Goal: Information Seeking & Learning: Learn about a topic

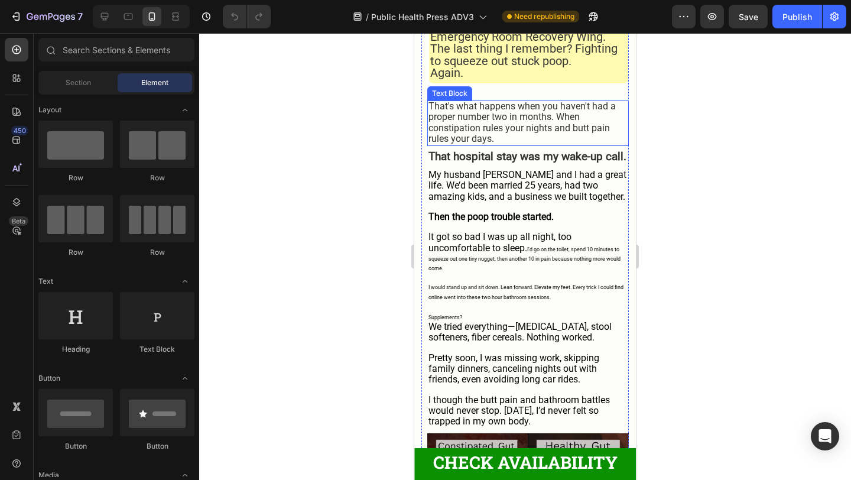
scroll to position [616, 0]
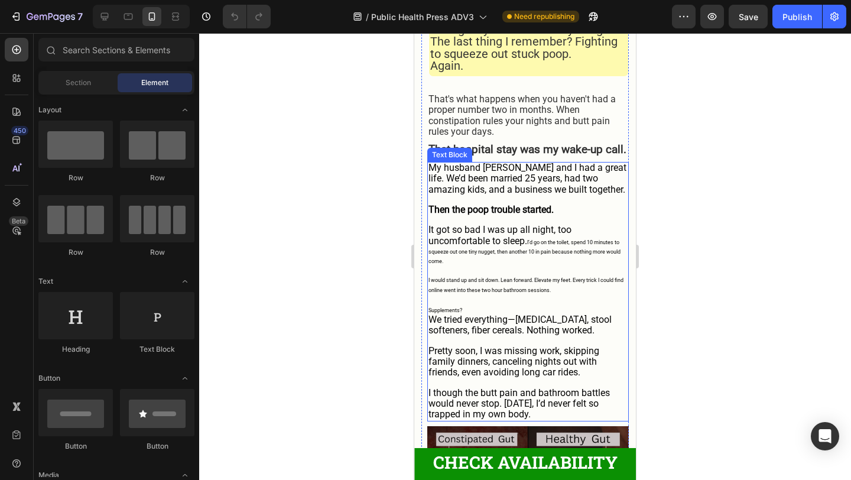
click at [540, 245] on p "It got so bad I was up all night, too uncomfortable to sleep. I’d go on the toi…" at bounding box center [527, 245] width 199 height 41
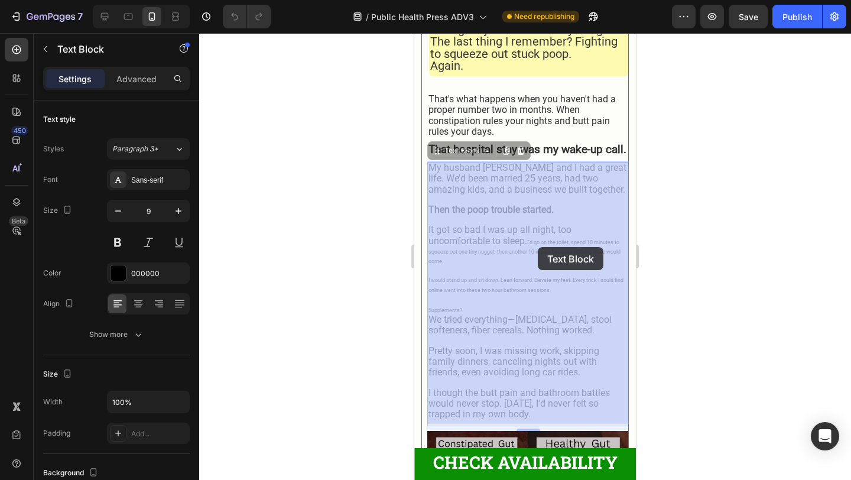
drag, startPoint x: 532, startPoint y: 242, endPoint x: 538, endPoint y: 247, distance: 7.6
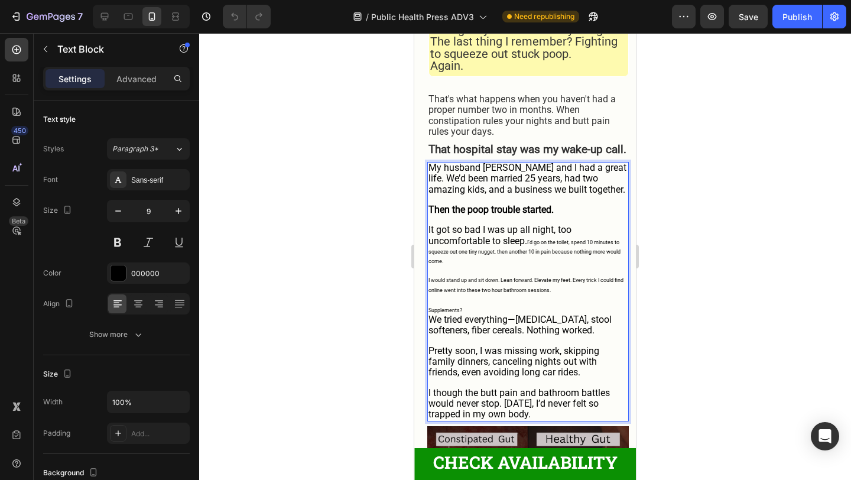
click at [532, 242] on p "It got so bad I was up all night, too uncomfortable to sleep. I’d go on the toi…" at bounding box center [527, 245] width 199 height 41
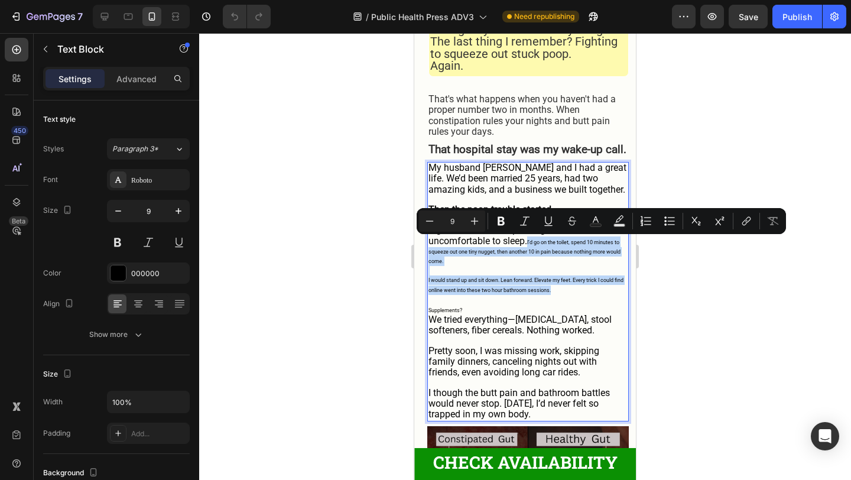
drag, startPoint x: 531, startPoint y: 242, endPoint x: 561, endPoint y: 290, distance: 56.9
click at [561, 290] on div "My husband [PERSON_NAME] and I had a great life. We’d been married 25 years, ha…" at bounding box center [528, 291] width 202 height 259
click at [475, 217] on icon "Editor contextual toolbar" at bounding box center [475, 221] width 12 height 12
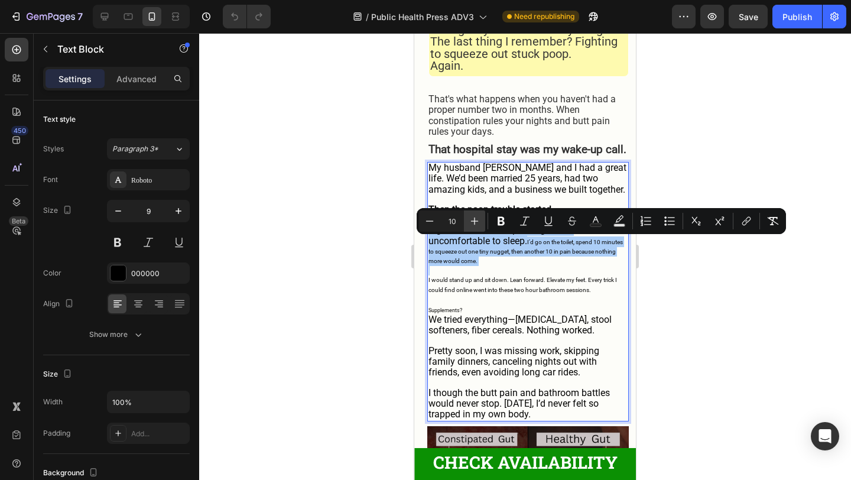
click at [475, 217] on icon "Editor contextual toolbar" at bounding box center [475, 221] width 12 height 12
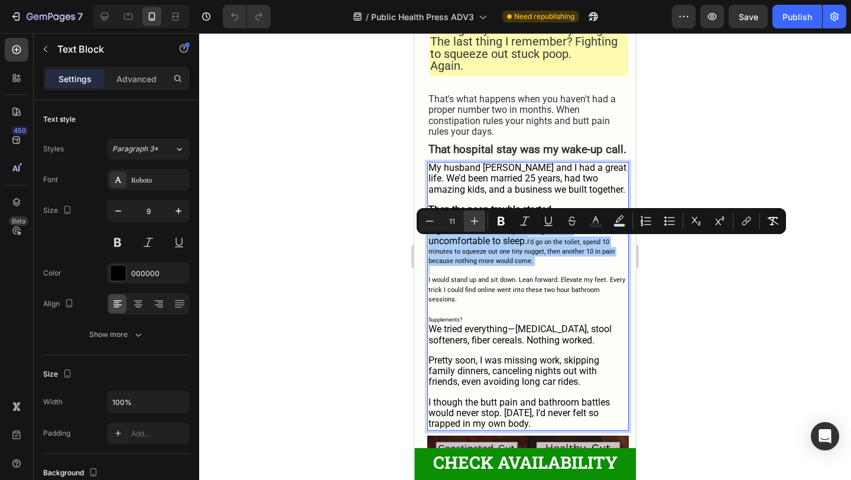
click at [475, 217] on icon "Editor contextual toolbar" at bounding box center [475, 221] width 12 height 12
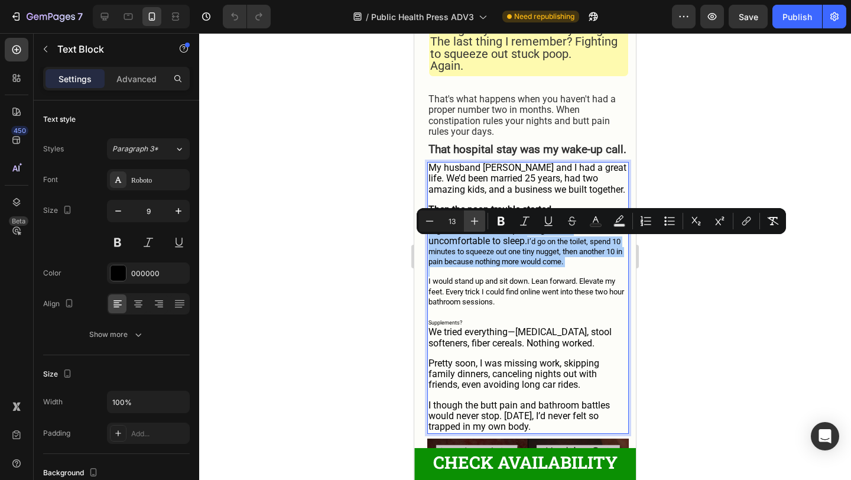
click at [475, 217] on icon "Editor contextual toolbar" at bounding box center [475, 221] width 12 height 12
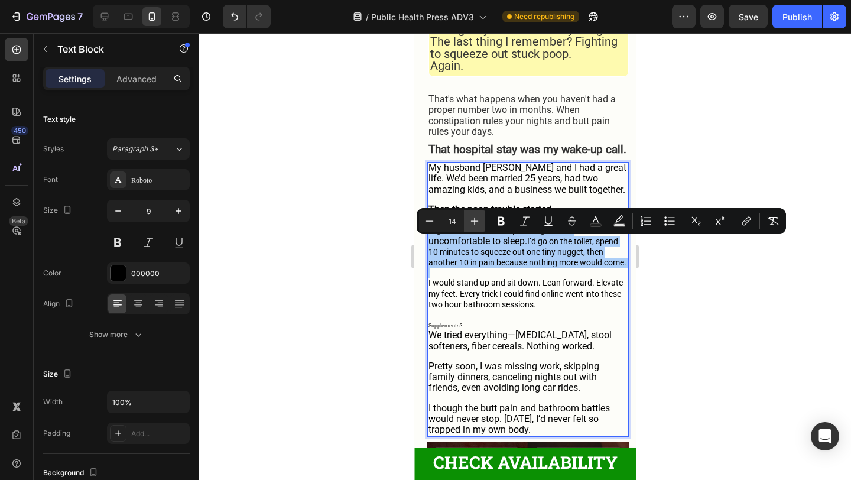
click at [475, 217] on icon "Editor contextual toolbar" at bounding box center [475, 221] width 12 height 12
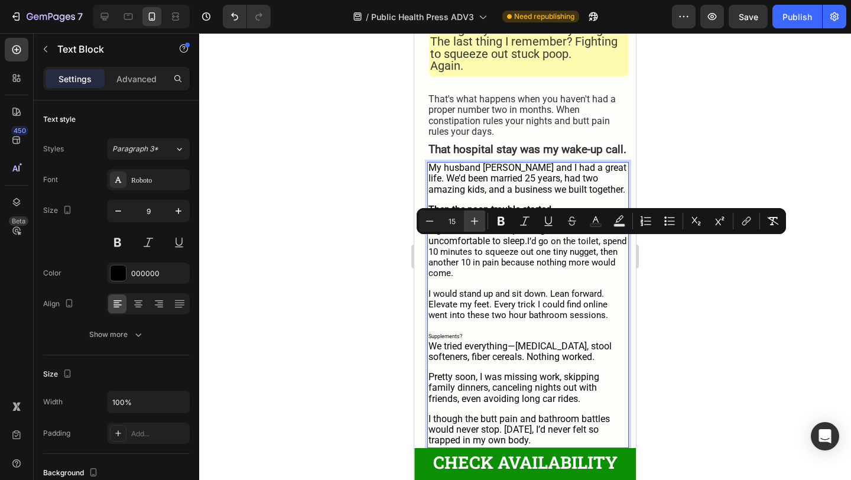
click at [475, 217] on icon "Editor contextual toolbar" at bounding box center [475, 221] width 12 height 12
type input "16"
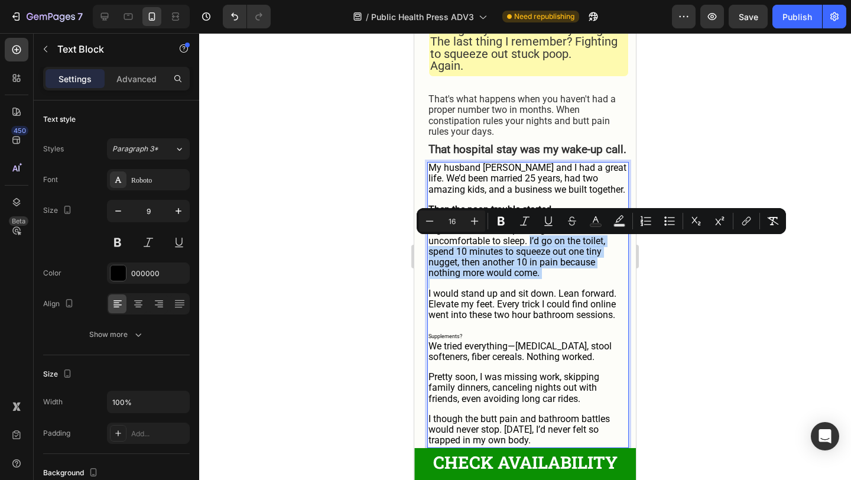
click at [554, 279] on p "It got so bad I was up all night, too uncomfortable to sleep. I’d go on the toi…" at bounding box center [527, 252] width 199 height 54
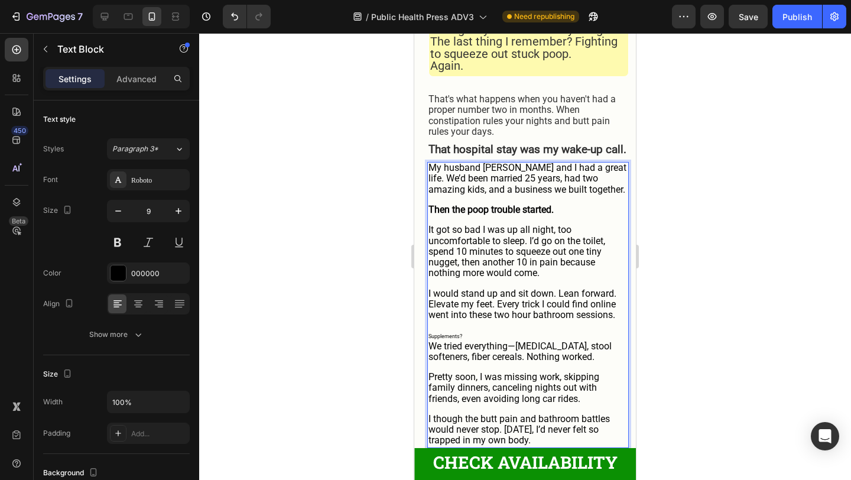
click at [503, 233] on span "It got so bad I was up all night, too uncomfortable to sleep. I’d go on the toi…" at bounding box center [516, 251] width 177 height 54
click at [549, 249] on span "It got so bad I was up all night, too uncomfortable to sleep. I’d go on the toi…" at bounding box center [516, 251] width 177 height 54
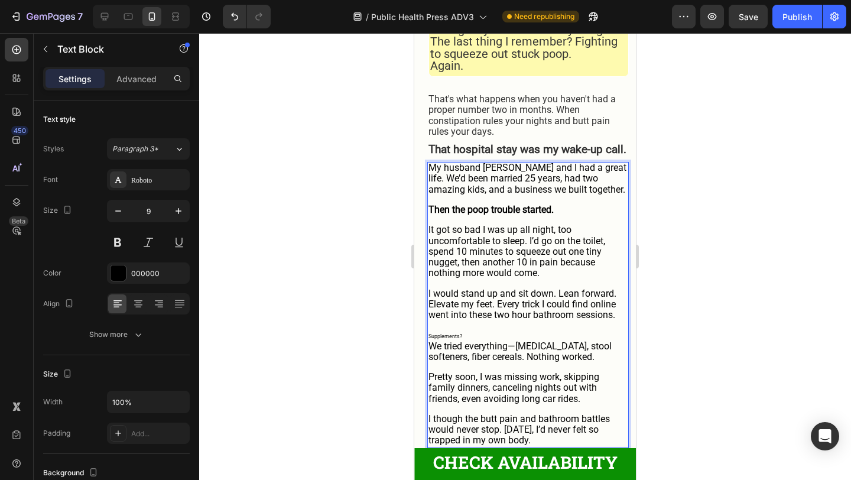
click at [557, 277] on p "It got so bad I was up all night, too uncomfortable to sleep. I’d go on the toi…" at bounding box center [527, 252] width 199 height 54
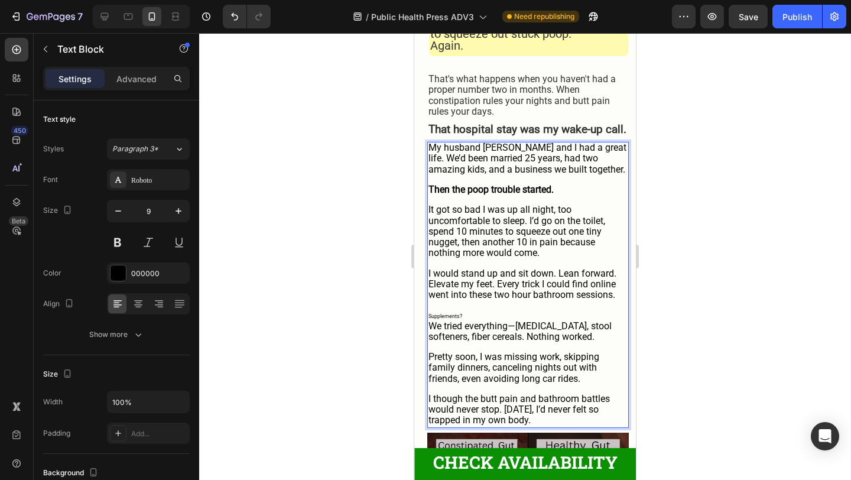
scroll to position [639, 0]
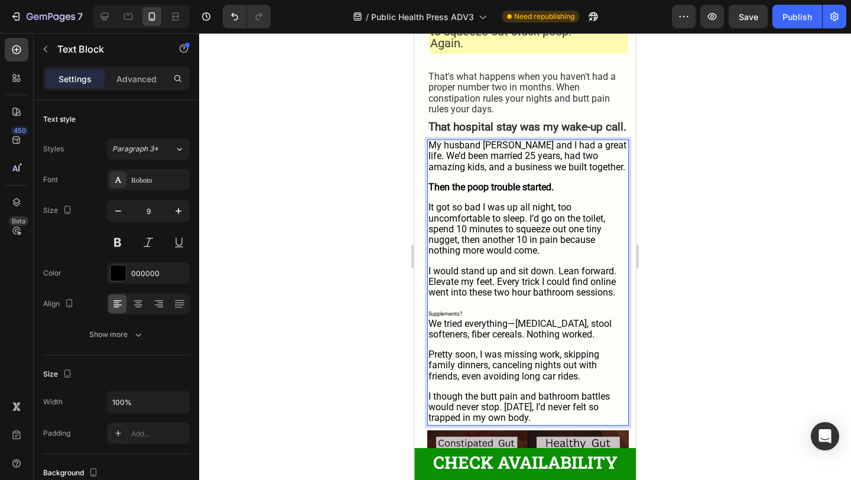
click at [454, 314] on p "Supplements?" at bounding box center [527, 313] width 199 height 11
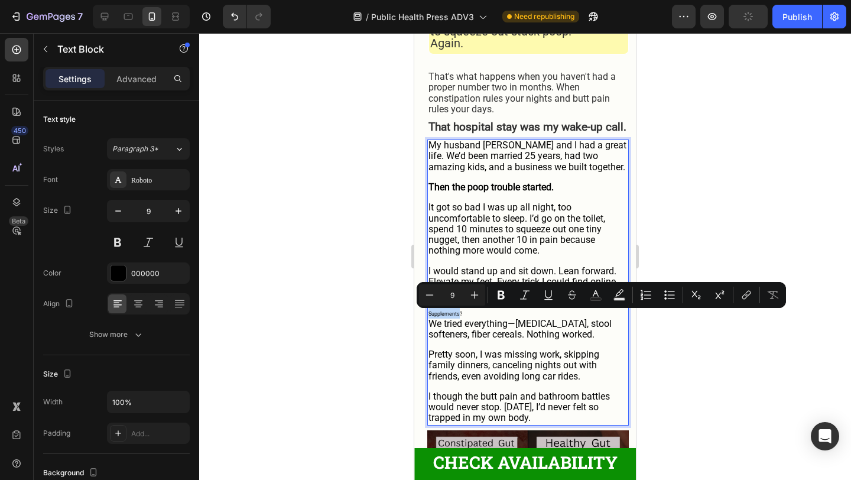
type input "16"
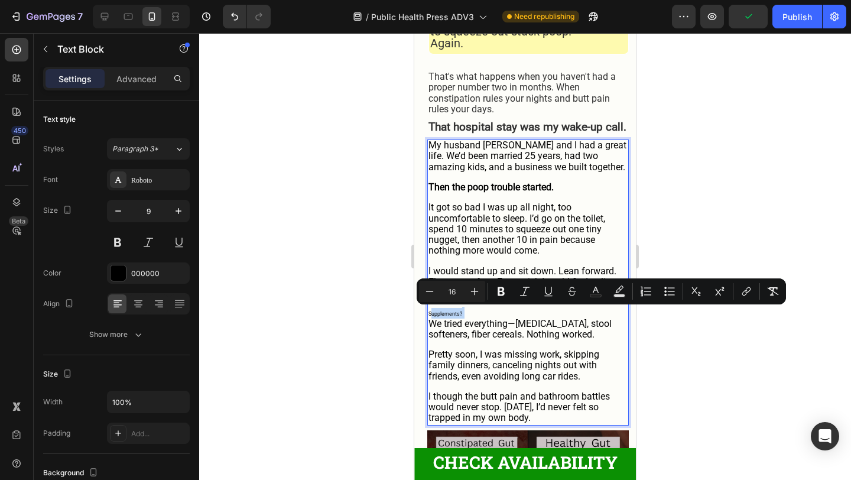
drag, startPoint x: 465, startPoint y: 316, endPoint x: 431, endPoint y: 316, distance: 34.3
click at [431, 316] on p "Supplements?" at bounding box center [527, 313] width 199 height 11
click at [467, 317] on p "Supplements?" at bounding box center [527, 313] width 199 height 11
click at [463, 310] on span "Rich Text Editor. Editing area: main" at bounding box center [463, 312] width 2 height 11
drag, startPoint x: 465, startPoint y: 313, endPoint x: 427, endPoint y: 314, distance: 37.8
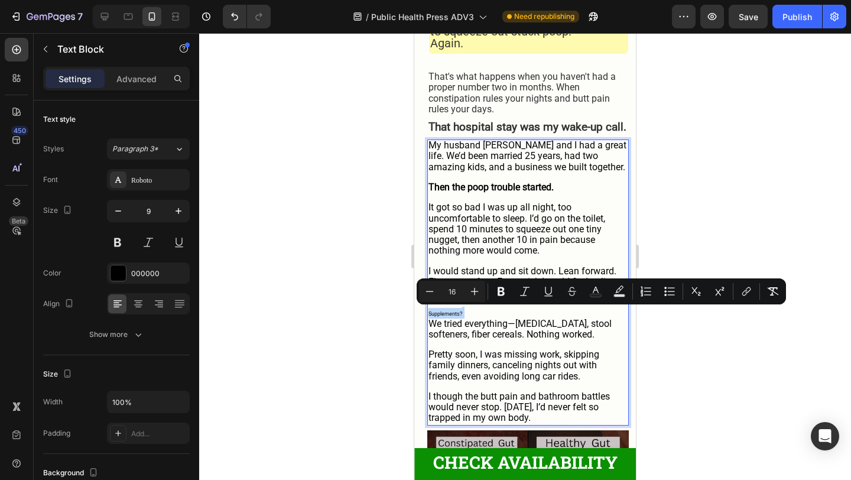
click at [427, 314] on div "My husband [PERSON_NAME] and I had a great life. We’d been married 25 years, ha…" at bounding box center [528, 281] width 202 height 285
click at [476, 298] on button "Plus" at bounding box center [474, 291] width 21 height 21
click at [435, 298] on button "Minus" at bounding box center [429, 291] width 21 height 21
type input "16"
click at [532, 324] on span "We tried everything—[MEDICAL_DATA], stool softeners, fiber cereals. Nothing wor…" at bounding box center [519, 329] width 183 height 22
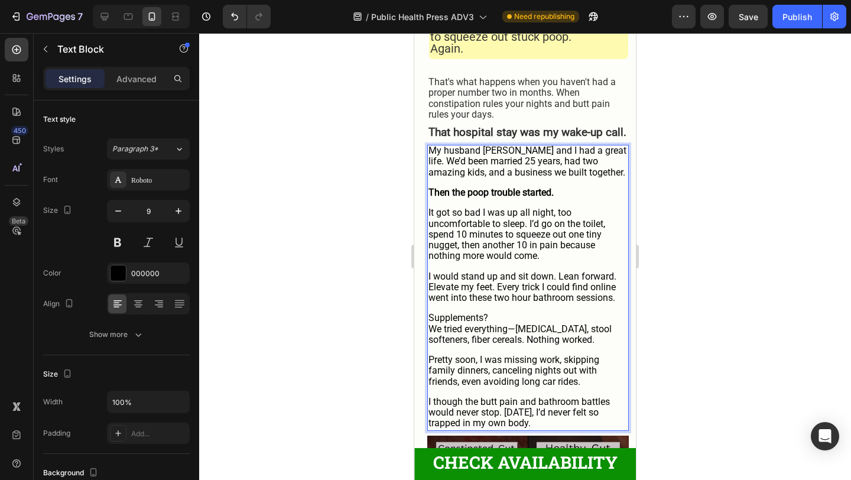
scroll to position [635, 0]
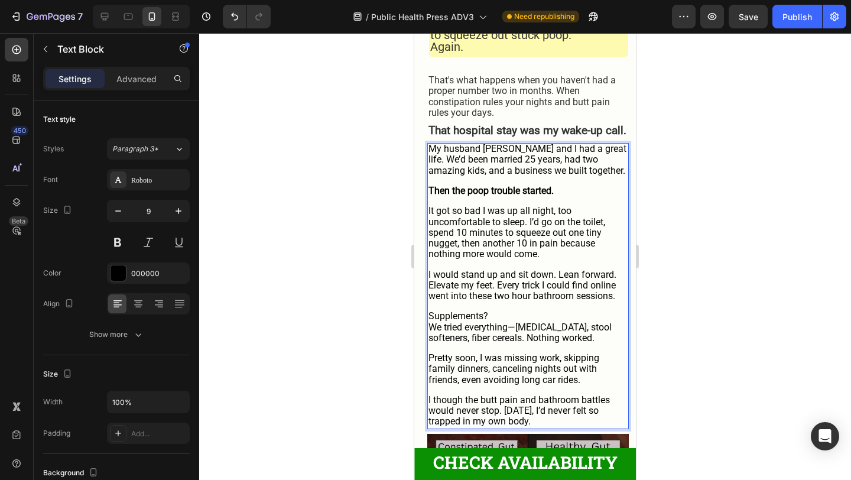
click at [547, 251] on p "It got so bad I was up all night, too uncomfortable to sleep. I’d go on the toi…" at bounding box center [527, 233] width 199 height 54
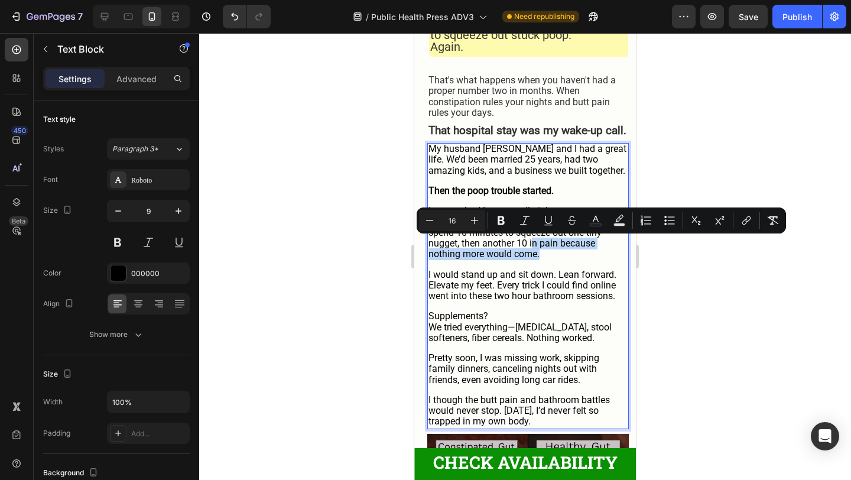
drag, startPoint x: 532, startPoint y: 244, endPoint x: 552, endPoint y: 260, distance: 25.2
click at [552, 260] on p "It got so bad I was up all night, too uncomfortable to sleep. I’d go on the toi…" at bounding box center [527, 233] width 199 height 54
click at [530, 243] on span "It got so bad I was up all night, too uncomfortable to sleep. I’d go on the toi…" at bounding box center [516, 232] width 177 height 54
drag, startPoint x: 530, startPoint y: 243, endPoint x: 548, endPoint y: 257, distance: 23.2
click at [548, 257] on p "It got so bad I was up all night, too uncomfortable to sleep. I’d go on the toi…" at bounding box center [527, 233] width 199 height 54
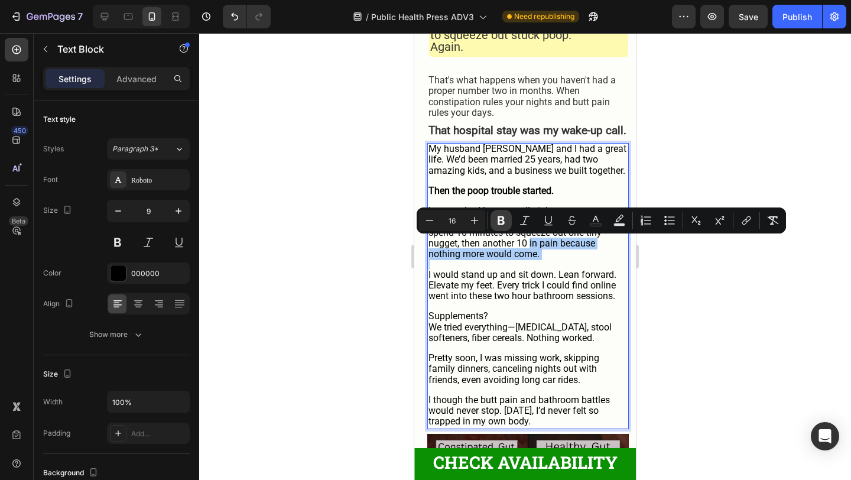
click at [500, 217] on icon "Editor contextual toolbar" at bounding box center [501, 221] width 12 height 12
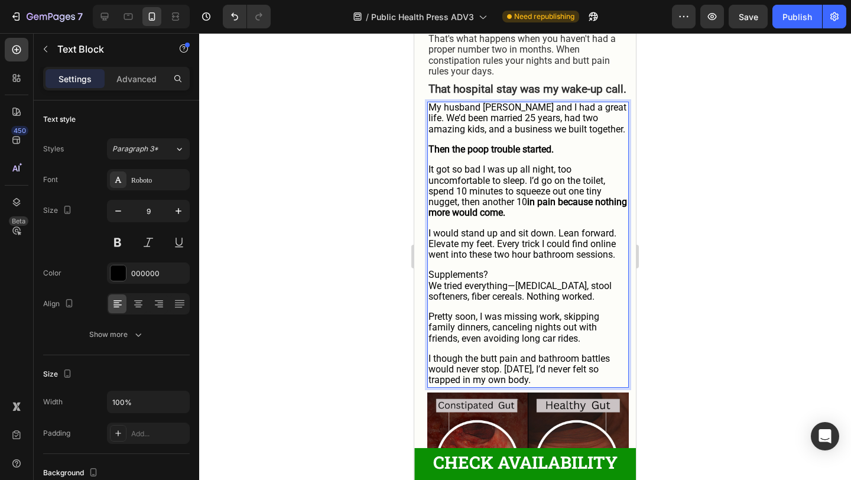
scroll to position [678, 0]
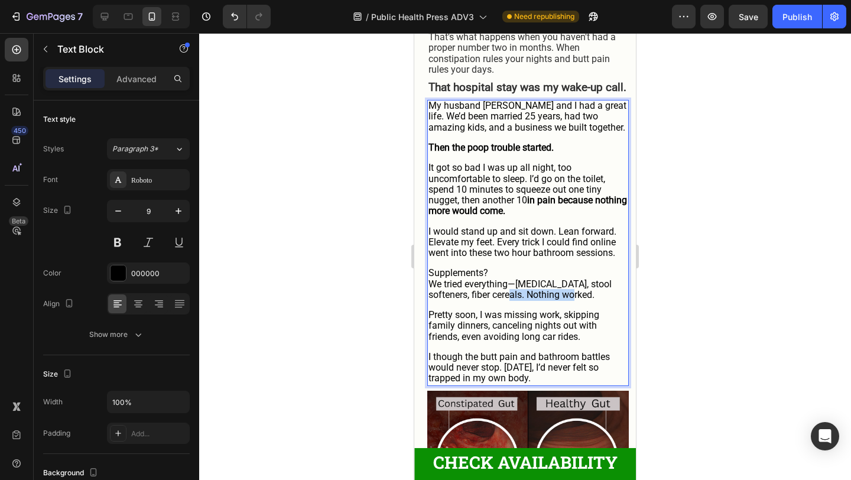
drag, startPoint x: 485, startPoint y: 298, endPoint x: 556, endPoint y: 303, distance: 71.6
click at [556, 301] on p "We tried everything—[MEDICAL_DATA], stool softeners, fiber cereals. Nothing wor…" at bounding box center [527, 290] width 199 height 21
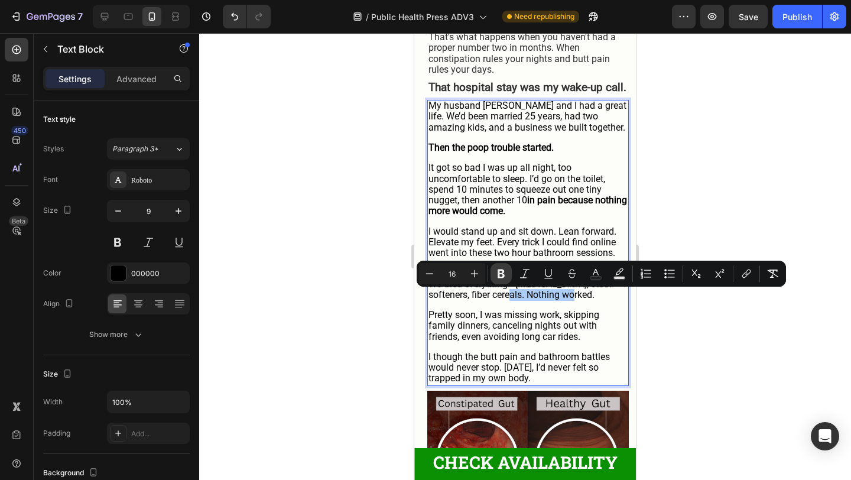
click at [500, 274] on icon "Editor contextual toolbar" at bounding box center [501, 273] width 7 height 9
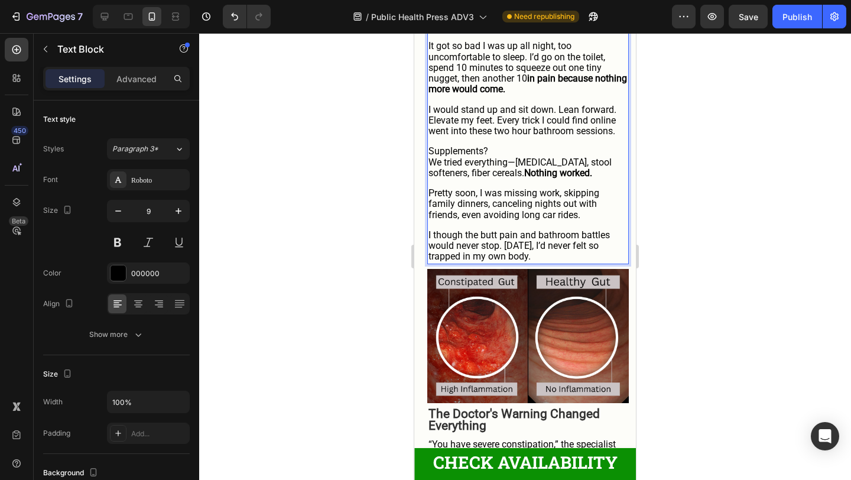
scroll to position [807, 0]
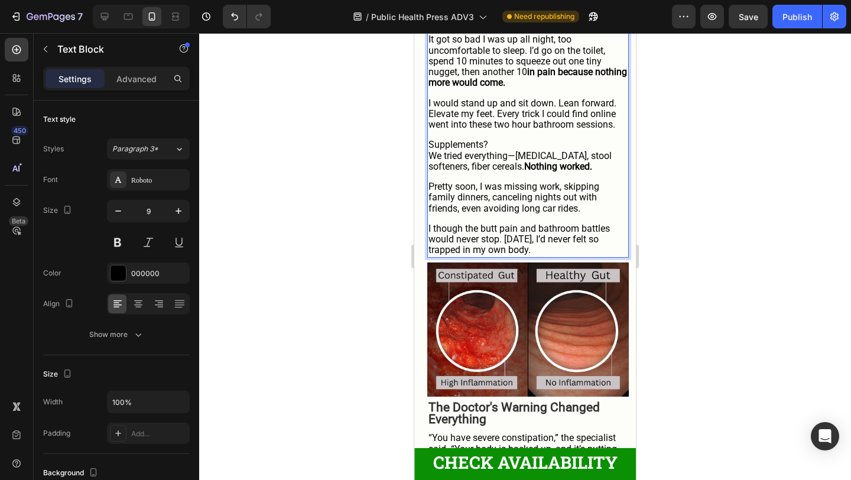
drag, startPoint x: 505, startPoint y: 242, endPoint x: 541, endPoint y: 254, distance: 37.4
click at [541, 254] on p "I though the butt pain and bathroom battles would never stop. [DATE], I’d never…" at bounding box center [527, 240] width 199 height 33
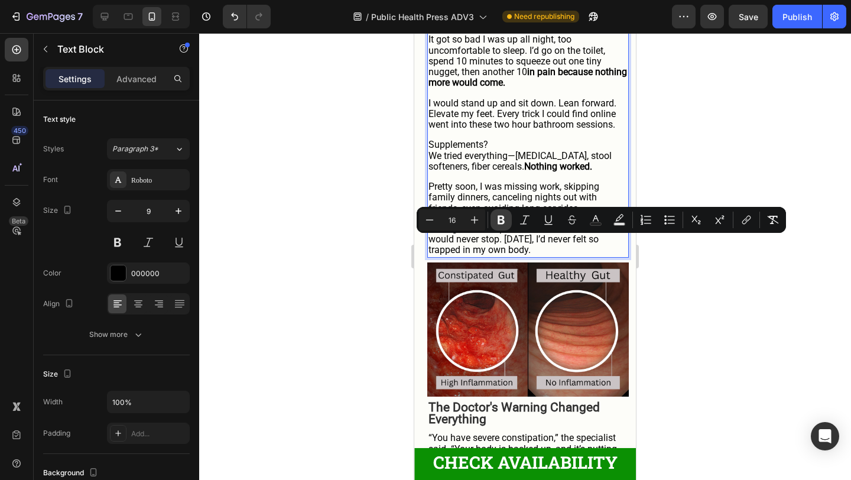
click at [502, 222] on icon "Editor contextual toolbar" at bounding box center [501, 220] width 12 height 12
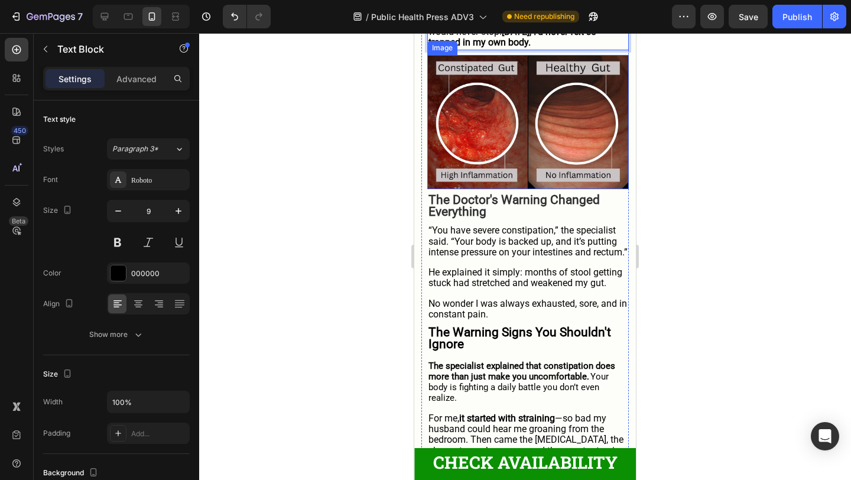
scroll to position [1016, 0]
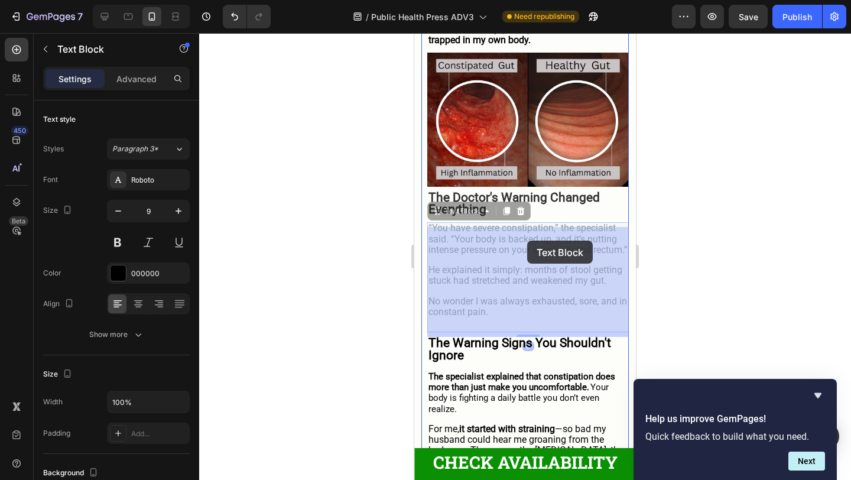
drag, startPoint x: 473, startPoint y: 233, endPoint x: 527, endPoint y: 239, distance: 54.1
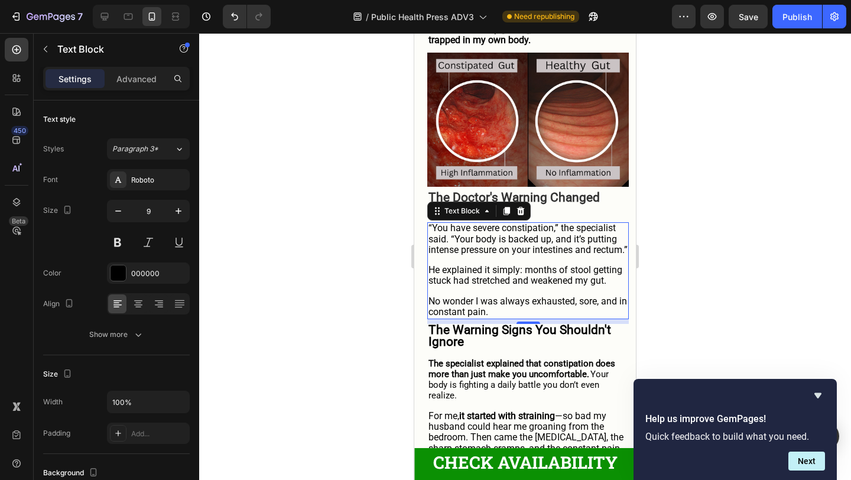
click at [475, 235] on span "“You have severe constipation,” the specialist said. “Your body is backed up, a…" at bounding box center [527, 238] width 199 height 33
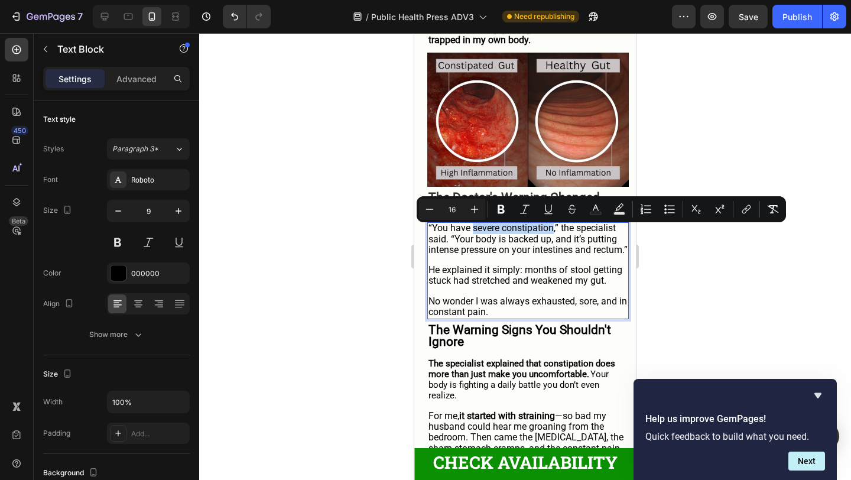
drag, startPoint x: 474, startPoint y: 234, endPoint x: 553, endPoint y: 237, distance: 79.2
click at [553, 237] on span "“You have severe constipation,” the specialist said. “Your body is backed up, a…" at bounding box center [527, 238] width 199 height 33
click at [503, 213] on icon "Editor contextual toolbar" at bounding box center [501, 209] width 12 height 12
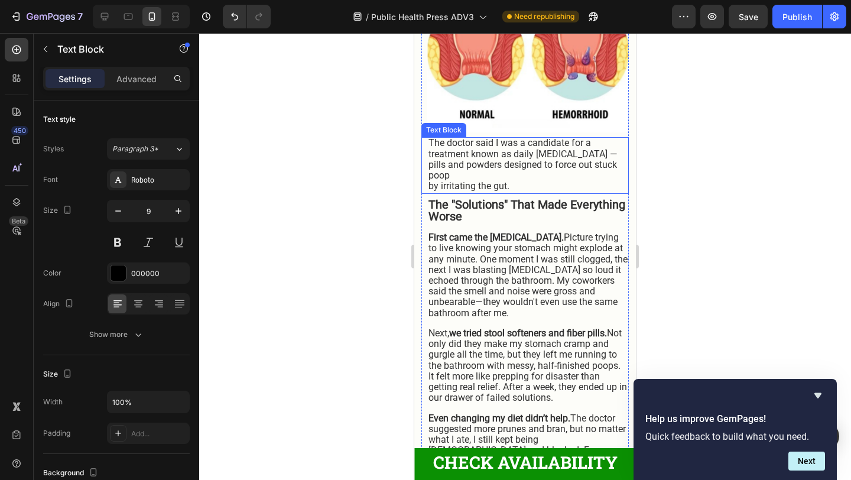
scroll to position [1747, 0]
click at [430, 191] on span "by irritating the gut." at bounding box center [468, 185] width 81 height 11
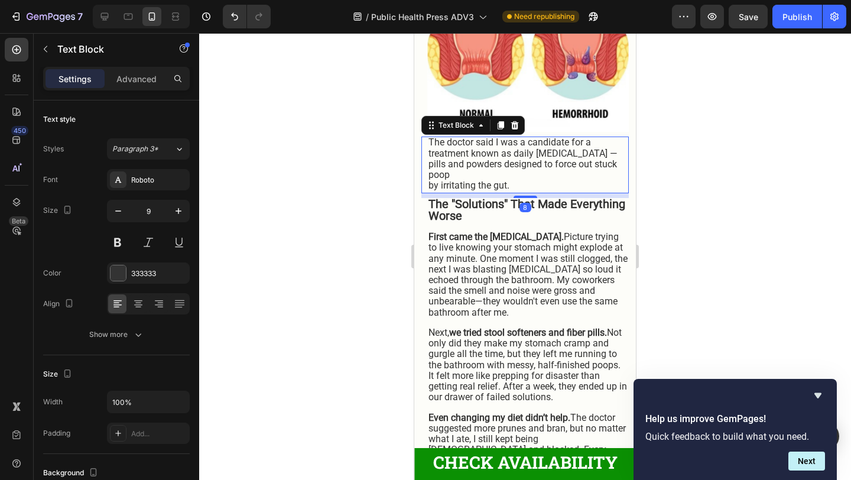
click at [430, 191] on span "by irritating the gut." at bounding box center [468, 185] width 81 height 11
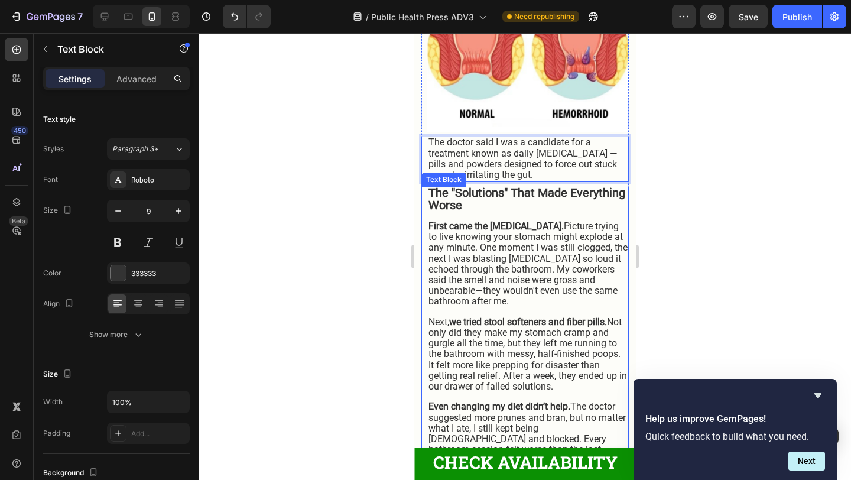
scroll to position [1765, 0]
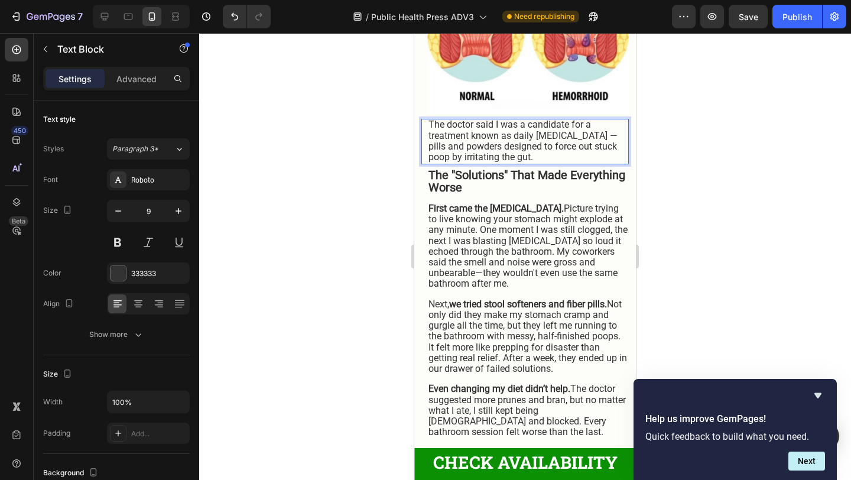
click at [716, 242] on div at bounding box center [525, 256] width 652 height 447
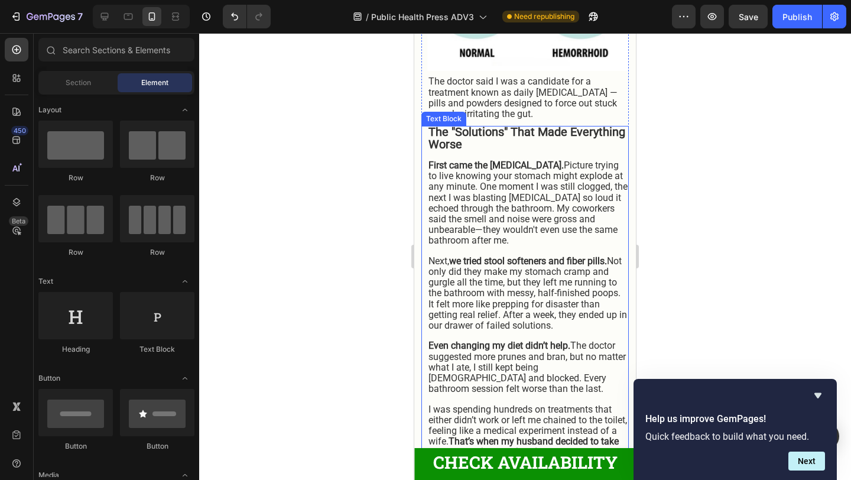
scroll to position [1810, 0]
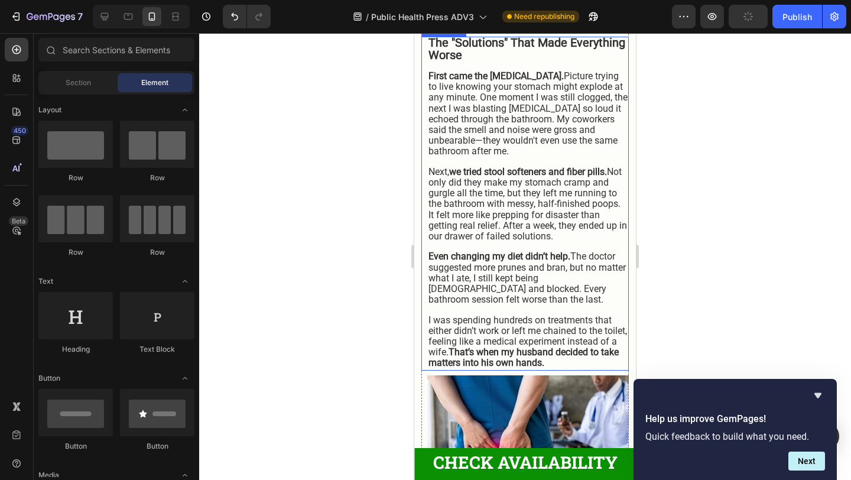
click at [586, 242] on span "Next, we tried stool softeners and fiber pills. Not only did they make my stoma…" at bounding box center [527, 204] width 199 height 76
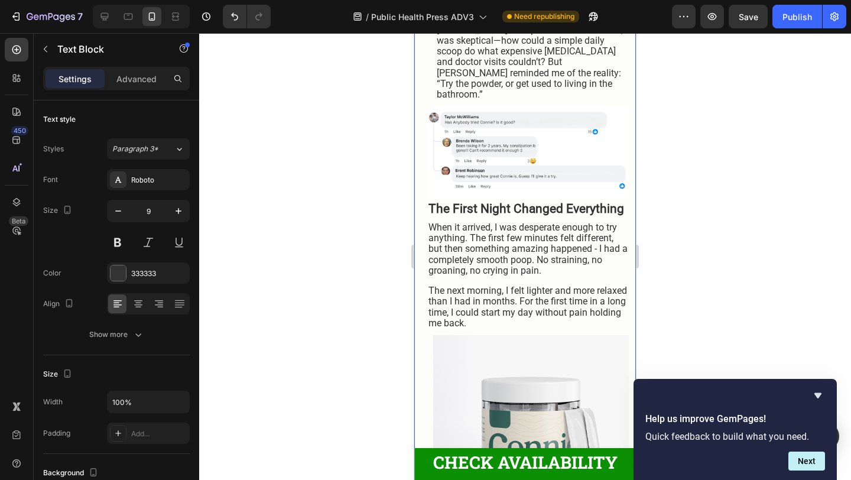
scroll to position [2437, 0]
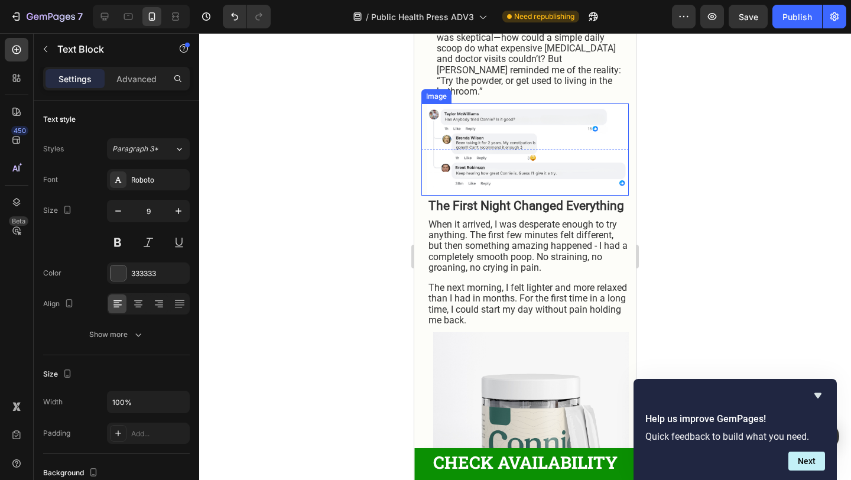
click at [541, 177] on img at bounding box center [528, 149] width 202 height 92
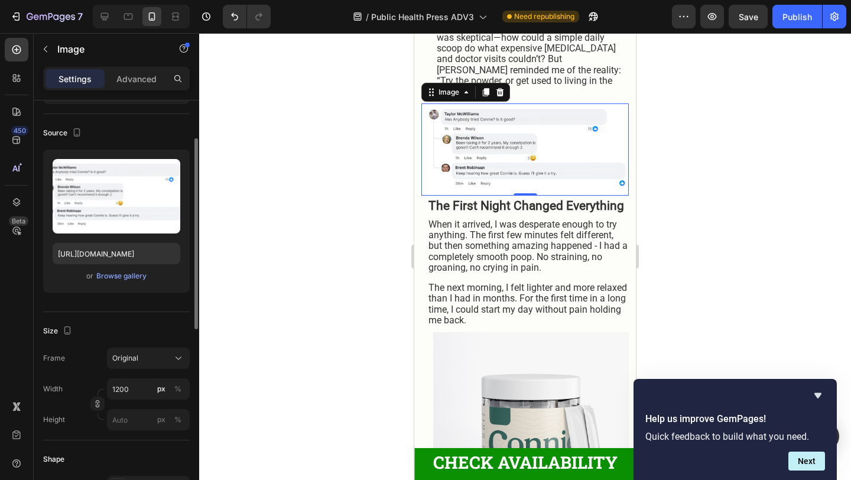
scroll to position [74, 0]
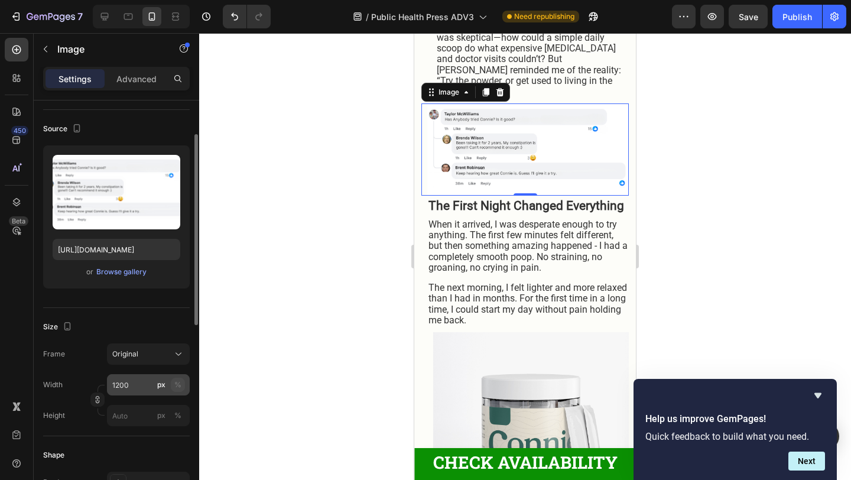
click at [176, 382] on div "%" at bounding box center [177, 384] width 7 height 11
click at [138, 385] on input "1200" at bounding box center [148, 384] width 83 height 21
drag, startPoint x: 138, startPoint y: 385, endPoint x: 118, endPoint y: 385, distance: 19.5
click at [118, 385] on input "1200" at bounding box center [148, 384] width 83 height 21
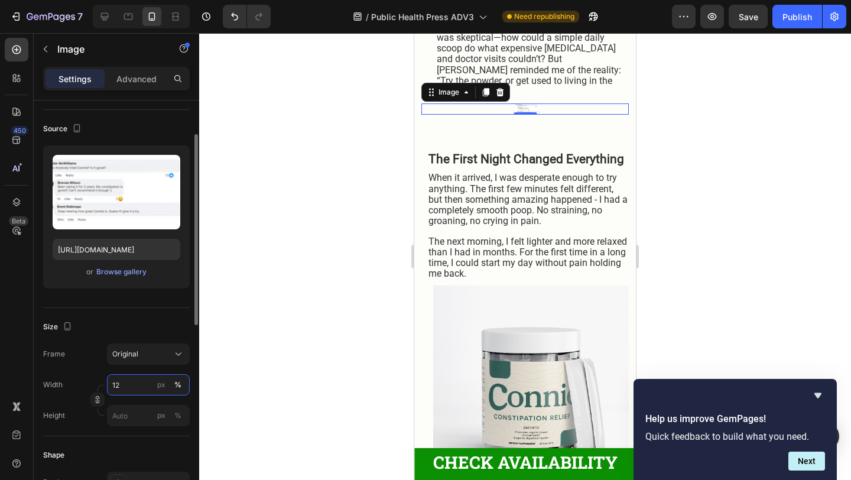
type input "1"
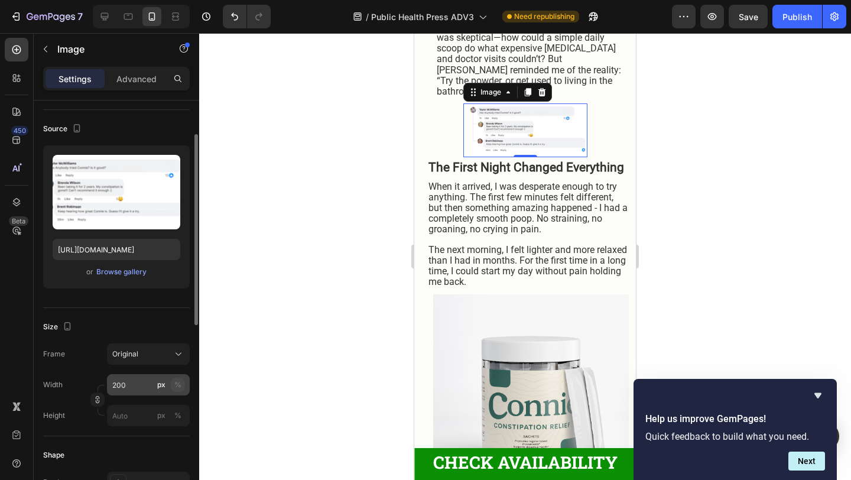
click at [177, 387] on div "%" at bounding box center [177, 384] width 7 height 11
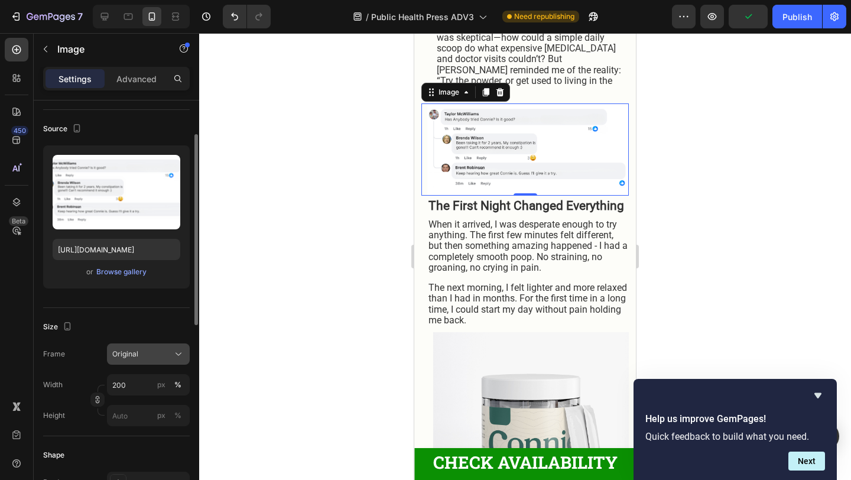
click at [154, 355] on div "Original" at bounding box center [141, 354] width 58 height 11
click at [90, 364] on div "Frame Original" at bounding box center [116, 353] width 147 height 21
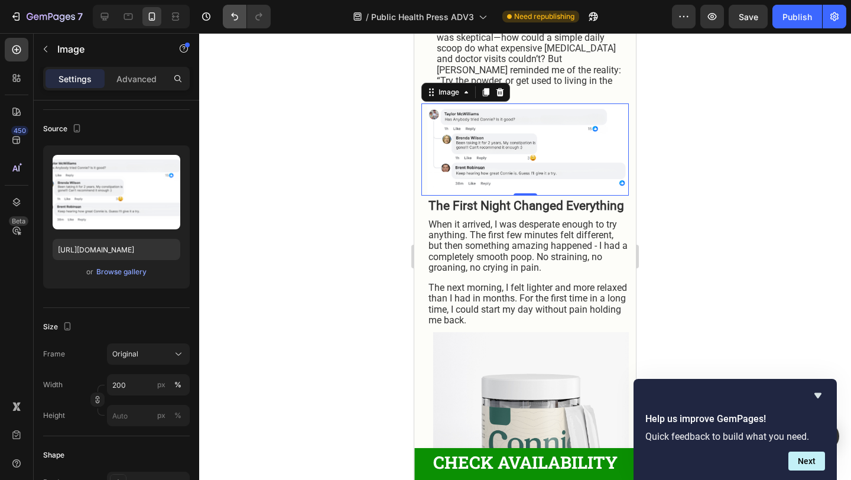
click at [233, 22] on icon "Undo/Redo" at bounding box center [235, 17] width 12 height 12
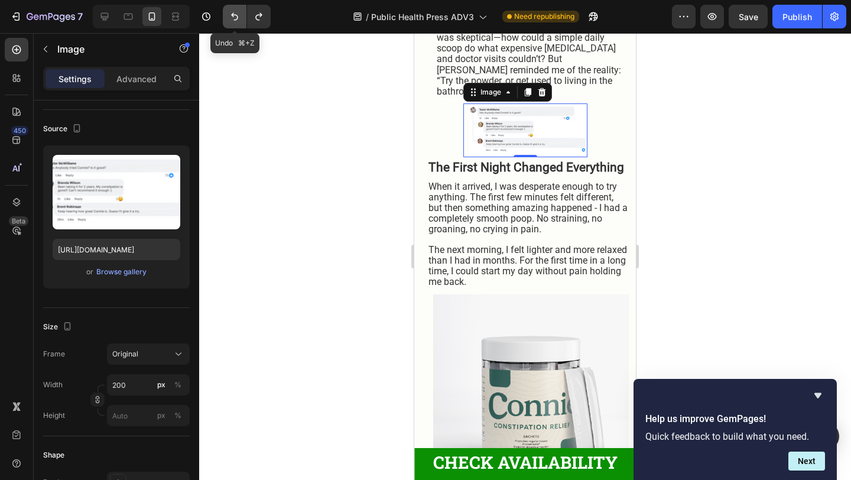
click at [233, 22] on icon "Undo/Redo" at bounding box center [235, 17] width 12 height 12
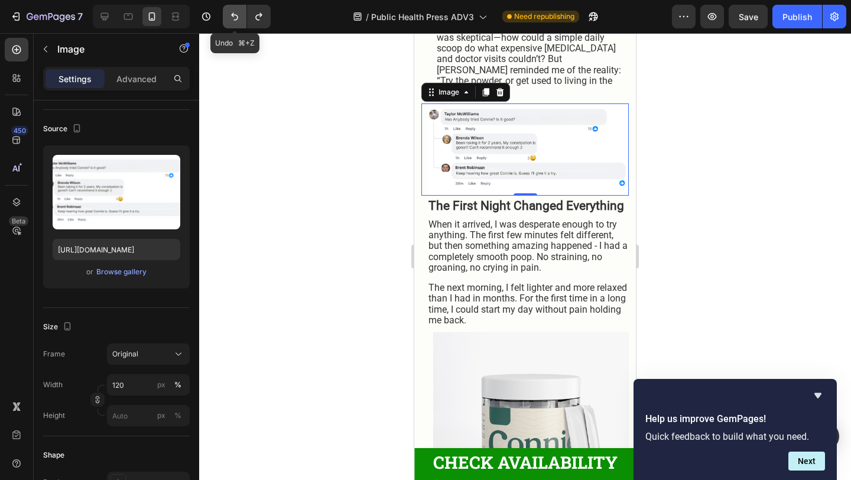
click at [233, 22] on icon "Undo/Redo" at bounding box center [235, 17] width 12 height 12
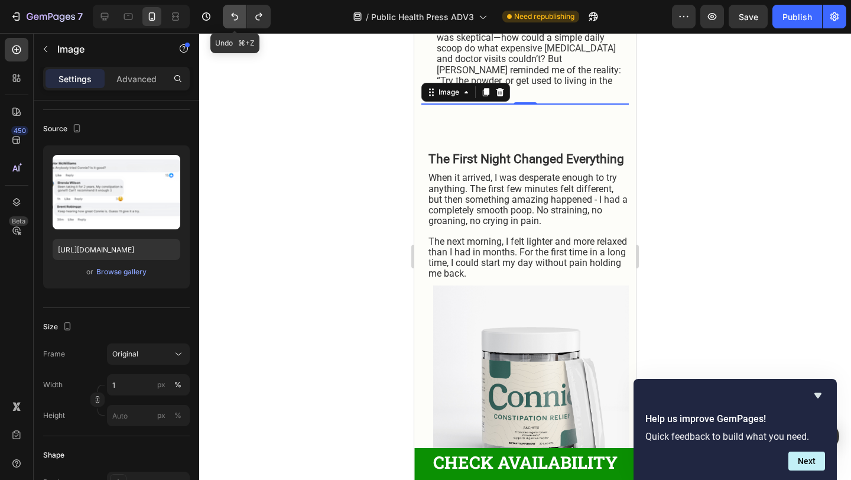
click at [233, 22] on icon "Undo/Redo" at bounding box center [235, 17] width 12 height 12
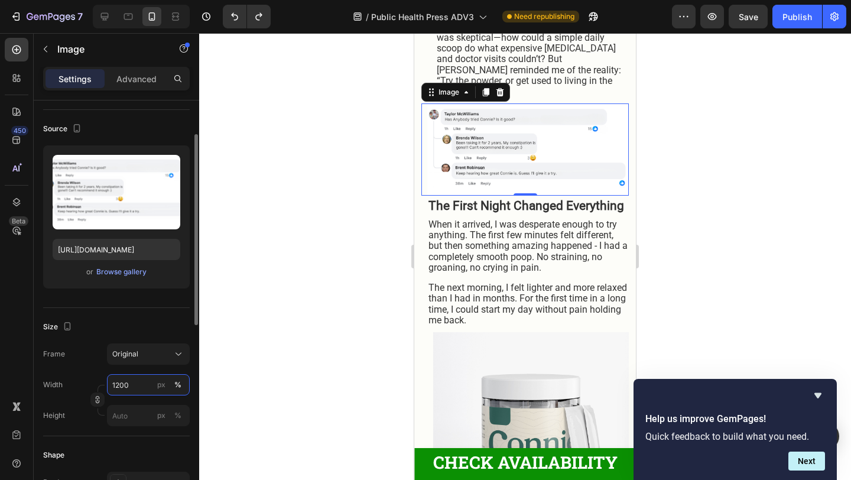
click at [138, 385] on input "1200" at bounding box center [148, 384] width 83 height 21
click at [132, 385] on input "1200" at bounding box center [148, 384] width 83 height 21
click at [121, 385] on input "1200" at bounding box center [148, 384] width 83 height 21
type input "1200"
click at [288, 349] on div at bounding box center [525, 256] width 652 height 447
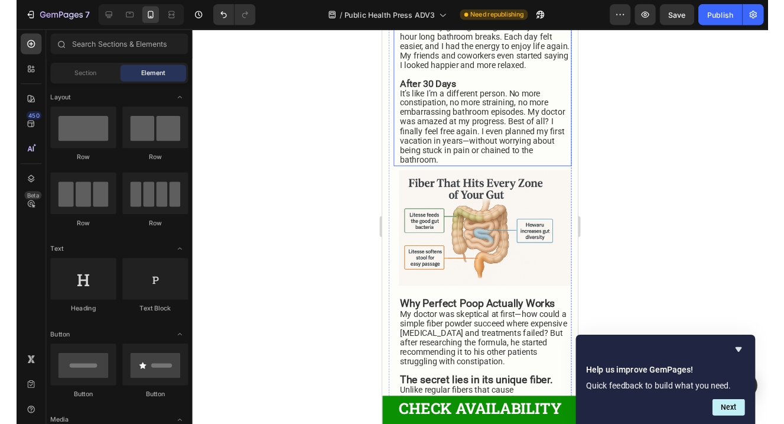
scroll to position [3131, 0]
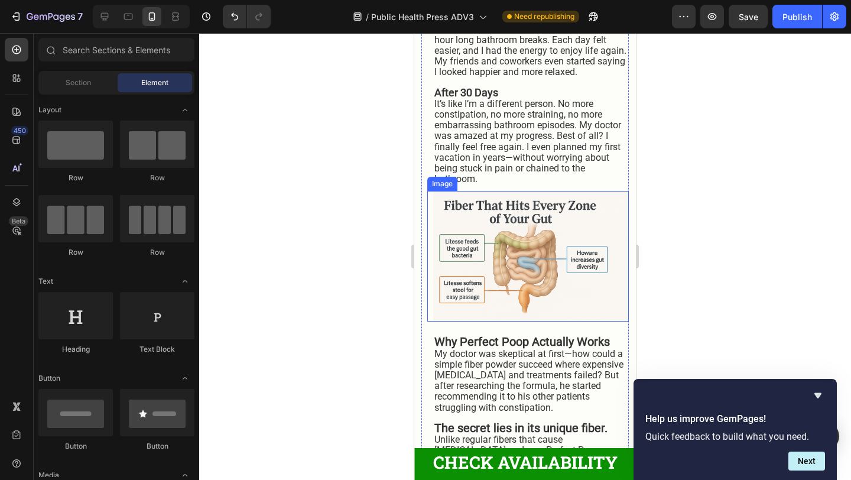
click at [552, 281] on img at bounding box center [531, 256] width 196 height 131
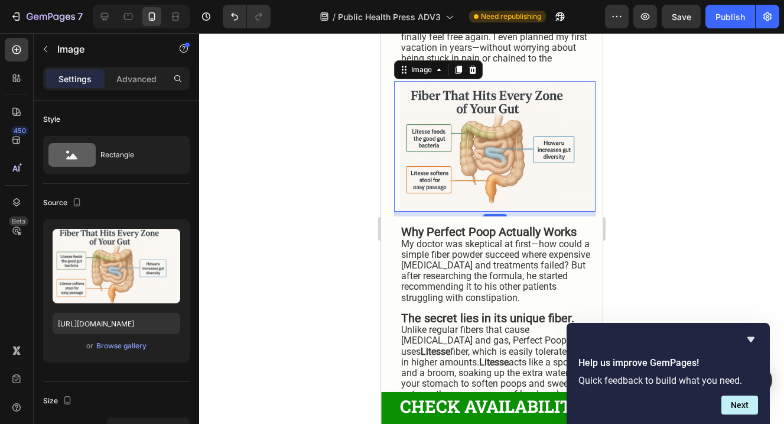
scroll to position [3247, 0]
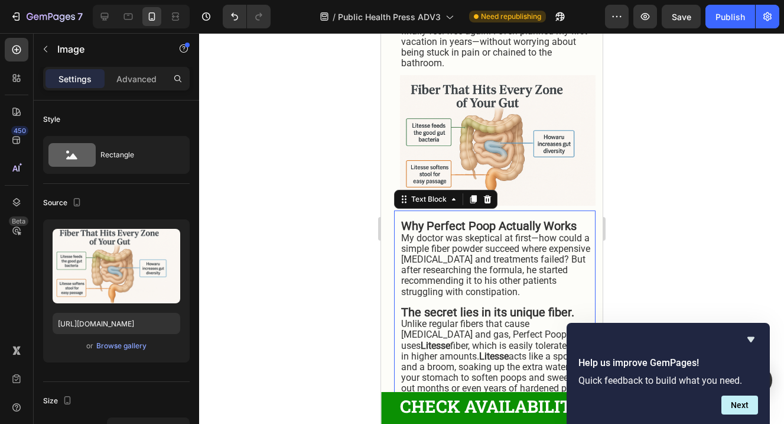
click at [458, 233] on strong "Why Perfect Poop Actually Works" at bounding box center [489, 226] width 176 height 14
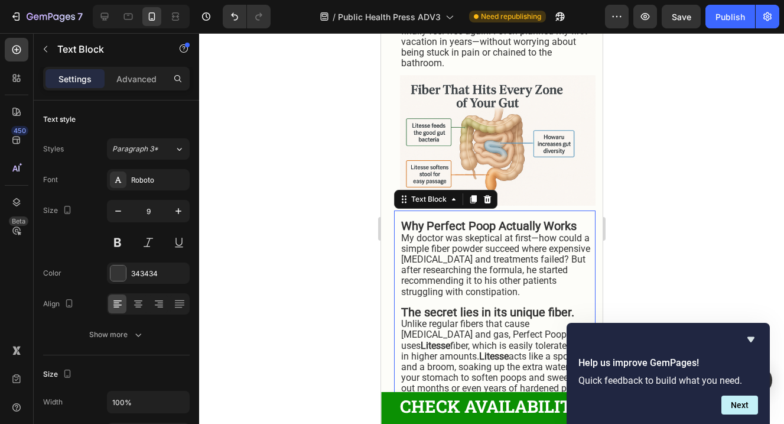
click at [458, 233] on strong "Why Perfect Poop Actually Works" at bounding box center [489, 226] width 176 height 14
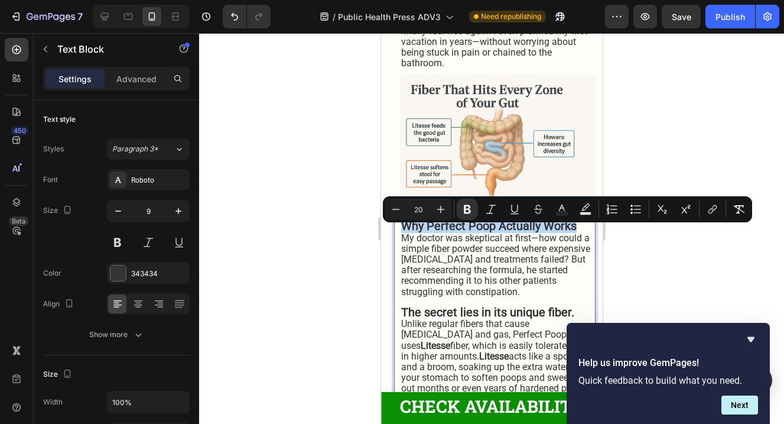
click at [469, 233] on strong "Why Perfect Poop Actually Works" at bounding box center [489, 226] width 176 height 14
click at [496, 233] on strong "Why Perfect Poop Actually Works" at bounding box center [489, 226] width 176 height 14
drag, startPoint x: 493, startPoint y: 235, endPoint x: 428, endPoint y: 238, distance: 65.1
click at [428, 233] on strong "Why Perfect Poop Actually Works" at bounding box center [489, 226] width 176 height 14
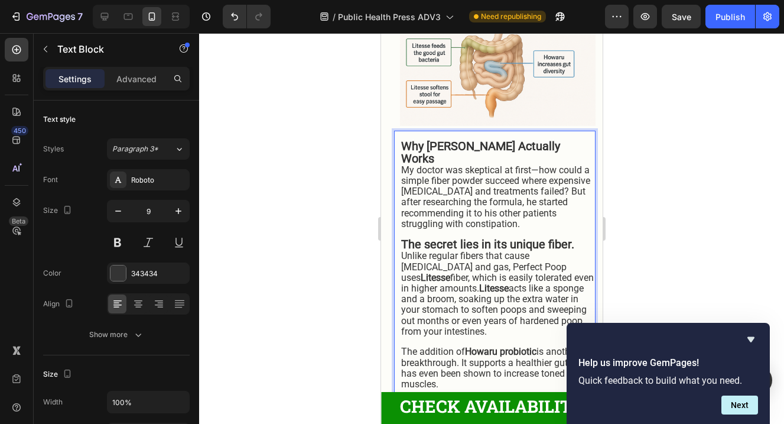
scroll to position [3342, 0]
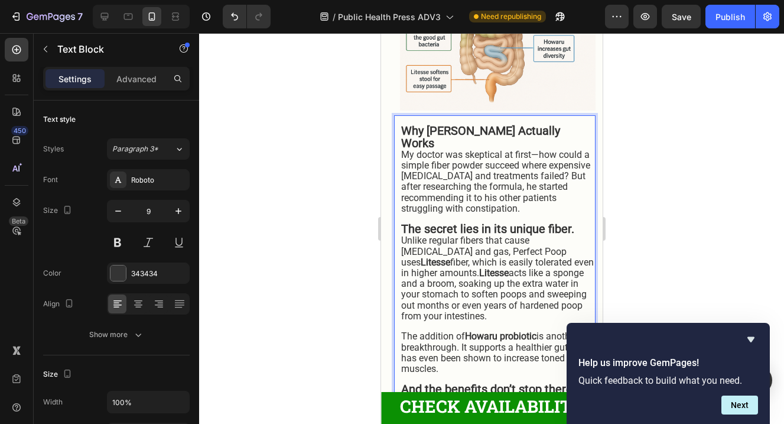
click at [519, 227] on strong "The secret lies in its unique fiber." at bounding box center [487, 229] width 173 height 14
click at [509, 226] on strong "The secret lies in its unique fiber." at bounding box center [487, 229] width 173 height 14
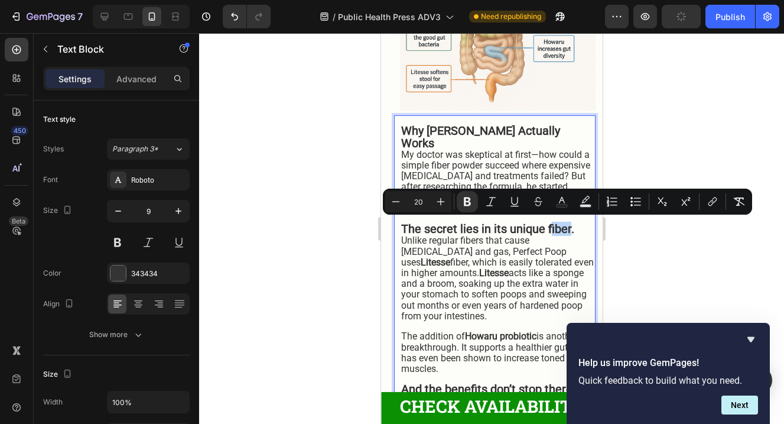
drag, startPoint x: 568, startPoint y: 228, endPoint x: 551, endPoint y: 230, distance: 17.8
click at [551, 230] on strong "The secret lies in its unique fiber." at bounding box center [487, 229] width 173 height 14
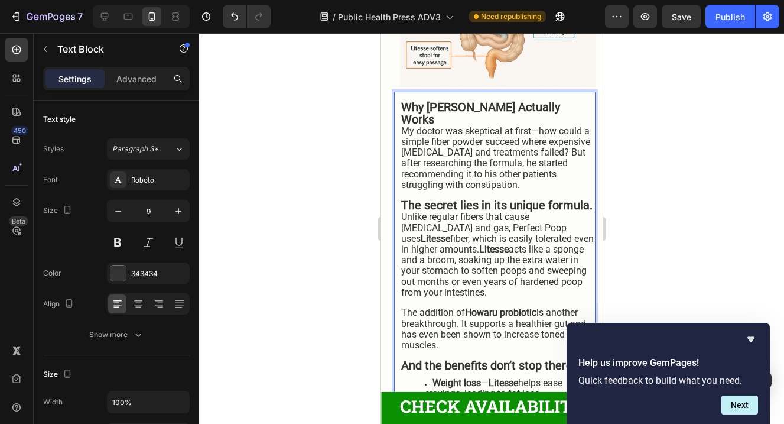
scroll to position [3368, 0]
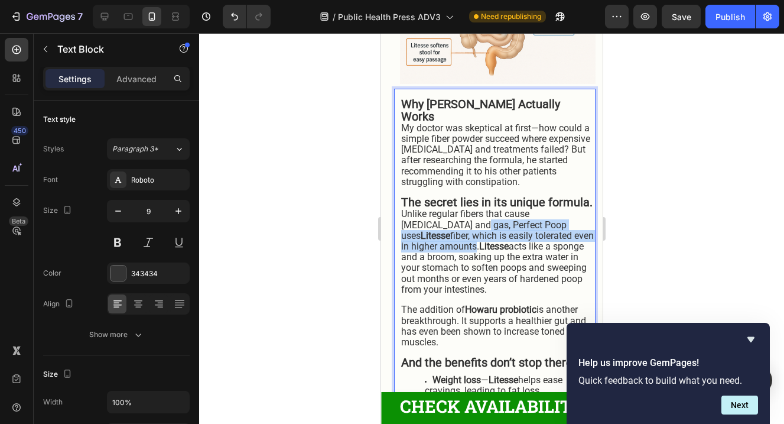
drag, startPoint x: 420, startPoint y: 221, endPoint x: 566, endPoint y: 235, distance: 146.1
click at [566, 235] on span "Unlike regular fibers that cause [MEDICAL_DATA] and gas, Perfect Poop uses Lite…" at bounding box center [497, 251] width 193 height 86
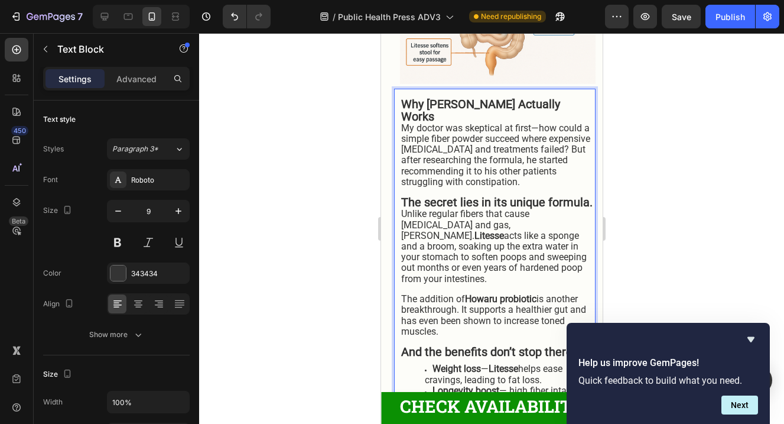
click at [474, 230] on strong "Litesse" at bounding box center [489, 235] width 30 height 11
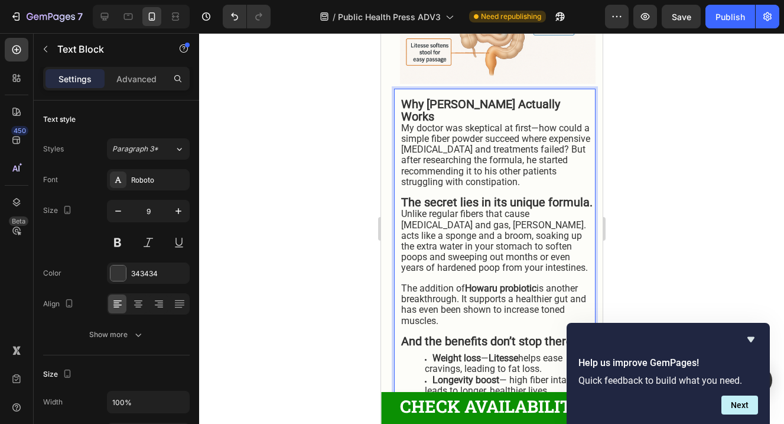
click at [450, 226] on span "Unlike regular fibers that cause [MEDICAL_DATA] and gas, [PERSON_NAME]. acts li…" at bounding box center [494, 240] width 187 height 65
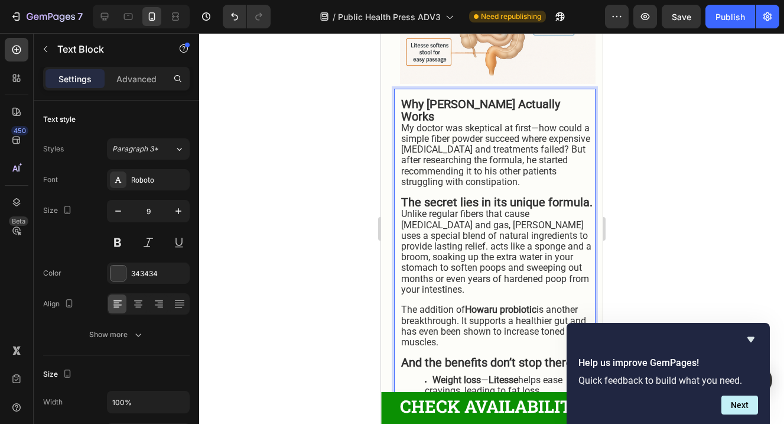
click at [553, 235] on span "Unlike regular fibers that cause [MEDICAL_DATA] and gas, [PERSON_NAME] uses a s…" at bounding box center [496, 251] width 190 height 86
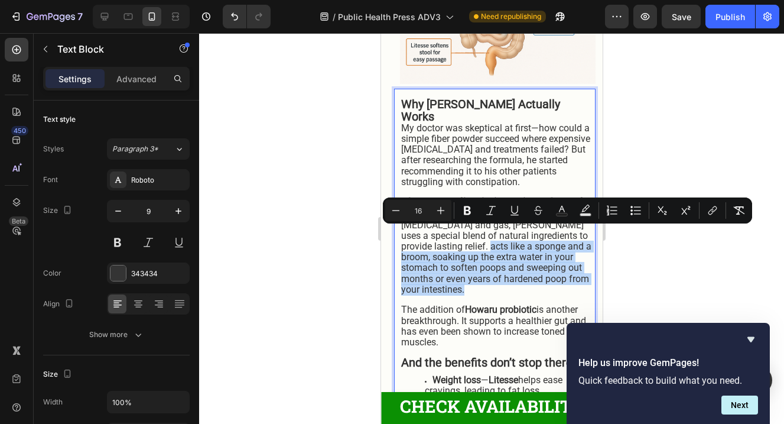
drag, startPoint x: 552, startPoint y: 235, endPoint x: 554, endPoint y: 278, distance: 43.8
click at [554, 278] on p "Unlike regular fibers that cause [MEDICAL_DATA] and gas, [PERSON_NAME] uses a s…" at bounding box center [497, 252] width 193 height 86
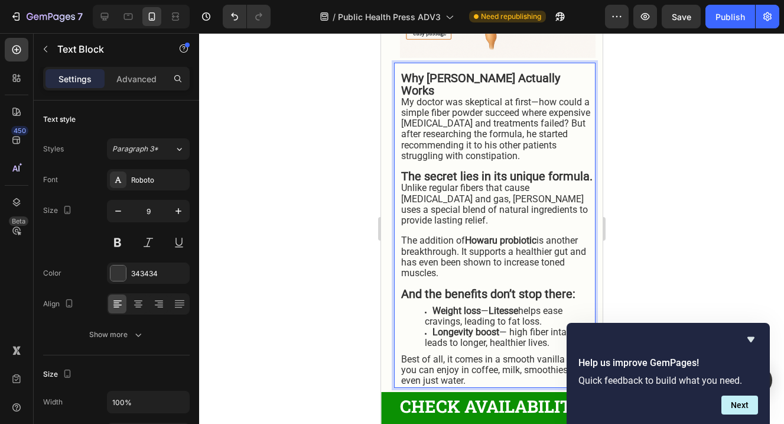
scroll to position [3399, 0]
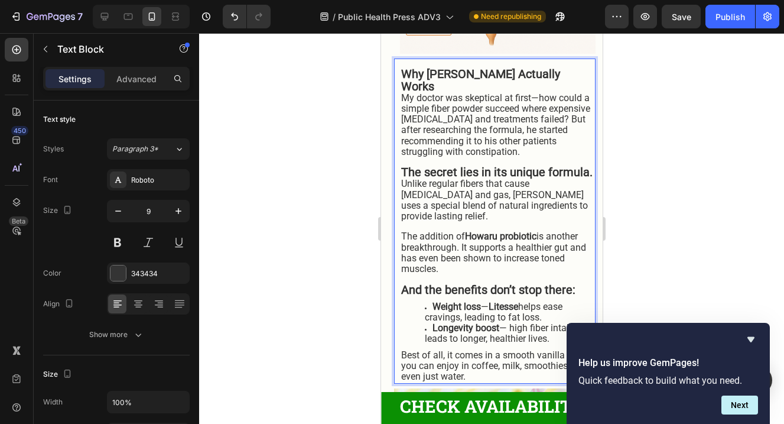
drag, startPoint x: 450, startPoint y: 259, endPoint x: 398, endPoint y: 224, distance: 62.6
click at [398, 224] on div "Why [PERSON_NAME] Actually Works My doctor was skeptical at first—how could a s…" at bounding box center [495, 221] width 202 height 325
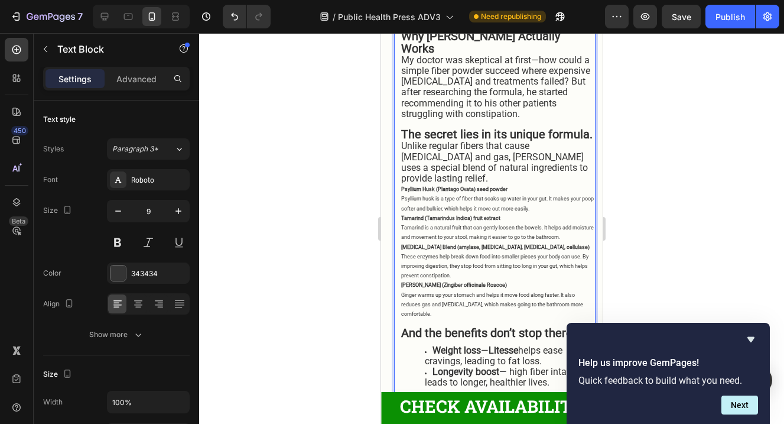
scroll to position [3441, 0]
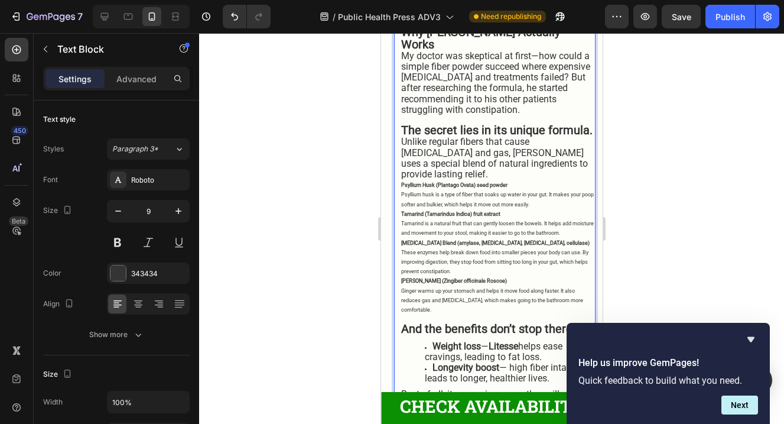
drag, startPoint x: 588, startPoint y: 293, endPoint x: 502, endPoint y: 243, distance: 98.7
click at [502, 243] on div "Why [PERSON_NAME] Actually Works My doctor was skeptical at first—how could a s…" at bounding box center [497, 220] width 196 height 407
click at [593, 288] on p "[PERSON_NAME] (Zingiber officinale Roscoe) Ginger warms up your stomach and hel…" at bounding box center [497, 295] width 193 height 38
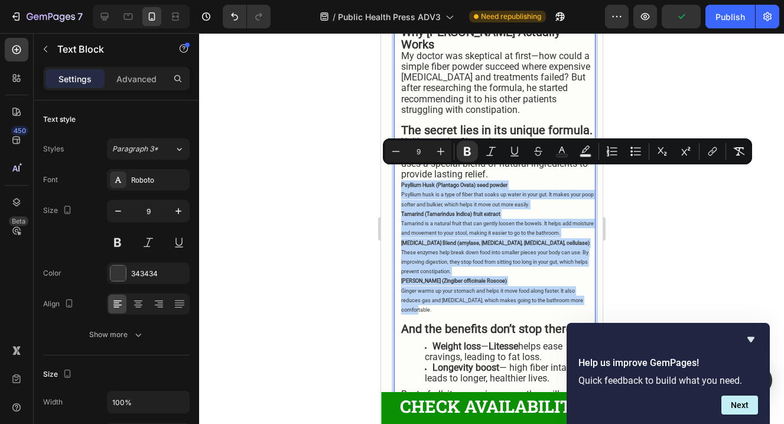
drag, startPoint x: 593, startPoint y: 290, endPoint x: 400, endPoint y: 176, distance: 223.9
click at [400, 176] on div "Why [PERSON_NAME] Actually Works My doctor was skeptical at first—how could a s…" at bounding box center [497, 220] width 196 height 407
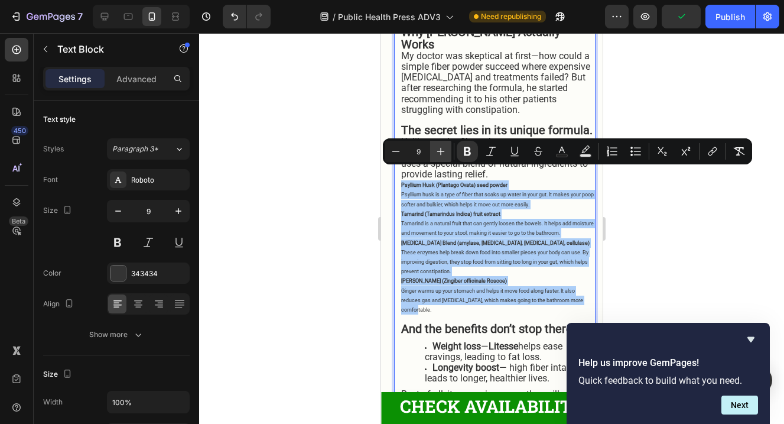
click at [439, 156] on icon "Editor contextual toolbar" at bounding box center [441, 151] width 12 height 12
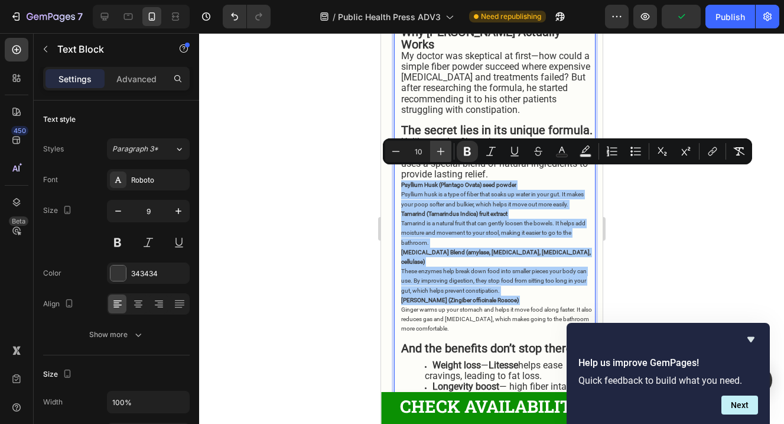
click at [439, 156] on icon "Editor contextual toolbar" at bounding box center [441, 151] width 12 height 12
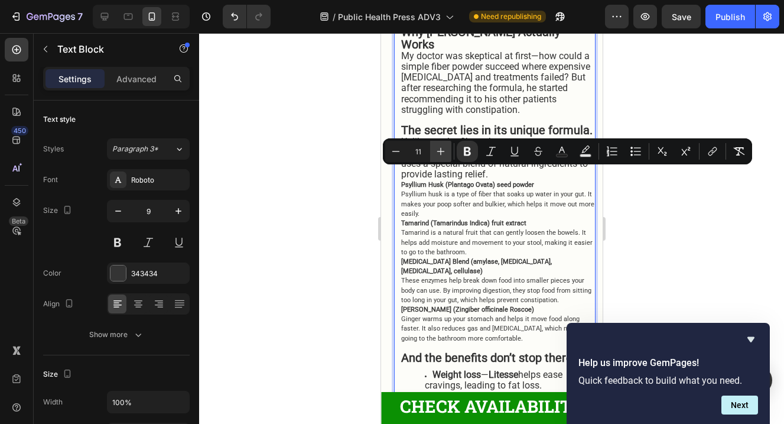
click at [439, 156] on icon "Editor contextual toolbar" at bounding box center [441, 151] width 12 height 12
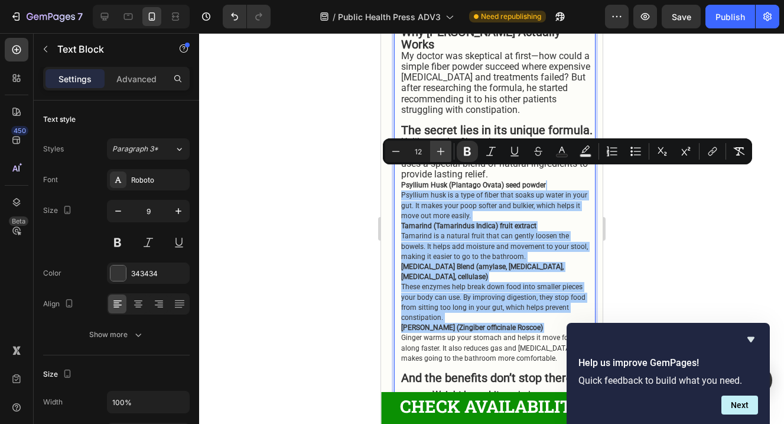
click at [439, 156] on icon "Editor contextual toolbar" at bounding box center [441, 151] width 12 height 12
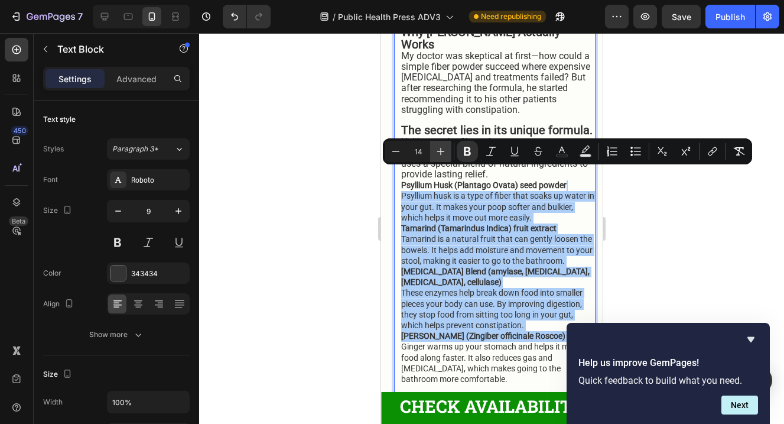
click at [439, 156] on icon "Editor contextual toolbar" at bounding box center [441, 151] width 12 height 12
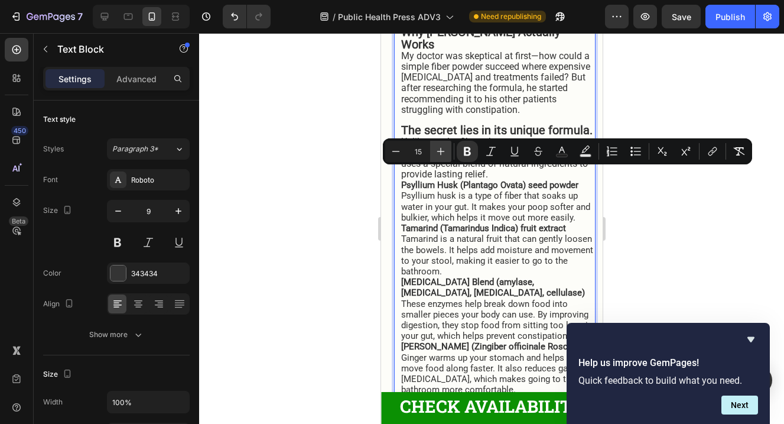
click at [439, 156] on icon "Editor contextual toolbar" at bounding box center [441, 151] width 12 height 12
type input "16"
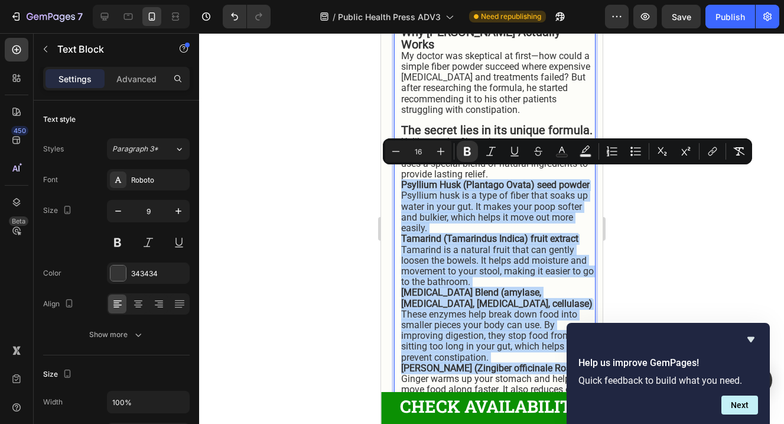
click at [485, 233] on strong "Tamarind (Tamarindus Indica) fruit extract" at bounding box center [489, 238] width 177 height 11
click at [541, 206] on span "Psyllium husk is a type of fiber that soaks up water in your gut. It makes your…" at bounding box center [494, 212] width 187 height 44
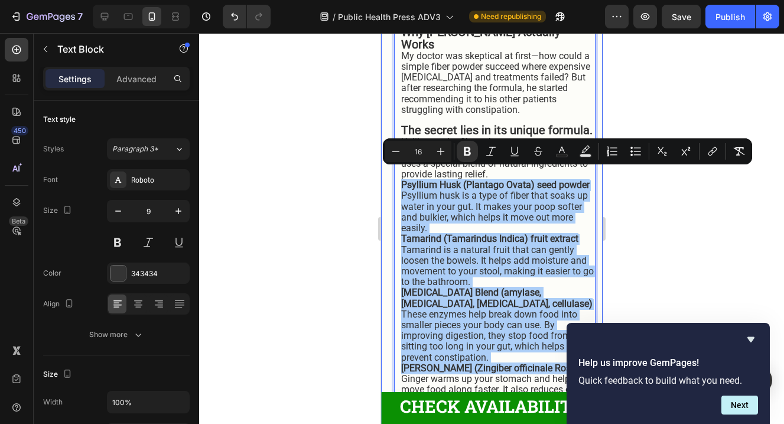
click at [686, 216] on div at bounding box center [491, 228] width 585 height 391
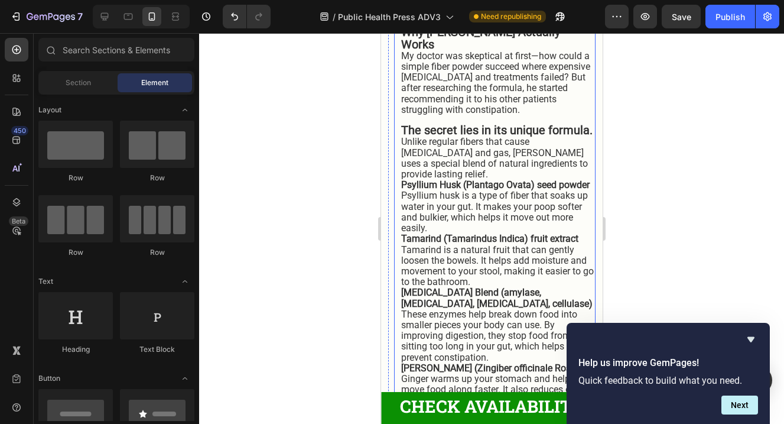
click at [466, 179] on strong "Psyllium Husk (Plantago Ovata) seed powder" at bounding box center [495, 184] width 189 height 11
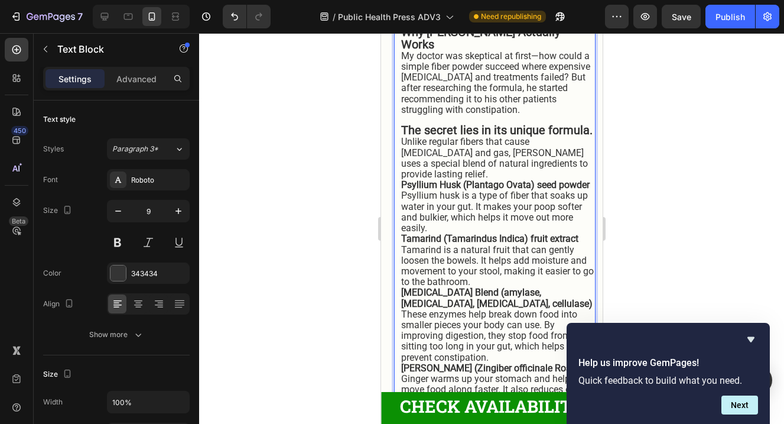
scroll to position [3435, 0]
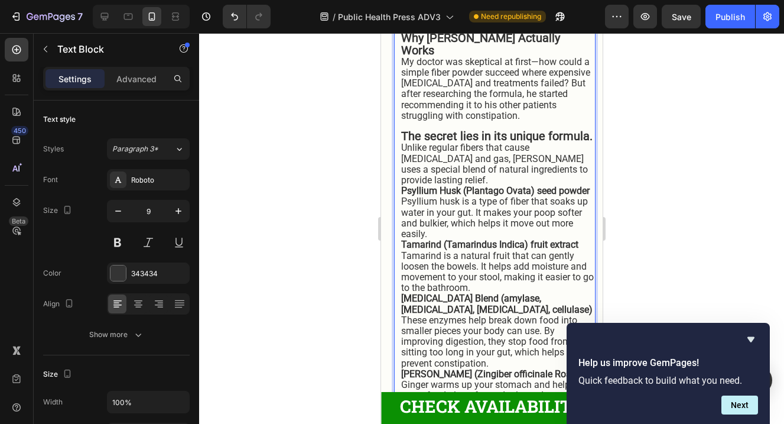
click at [462, 185] on strong "Psyllium Husk (Plantago Ovata) seed powder" at bounding box center [495, 190] width 189 height 11
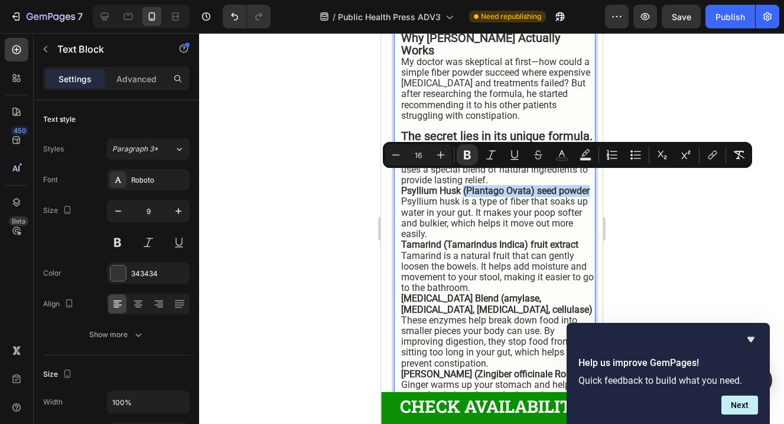
drag, startPoint x: 462, startPoint y: 178, endPoint x: 589, endPoint y: 180, distance: 126.5
click at [589, 185] on strong "Psyllium Husk (Plantago Ovata) seed powder" at bounding box center [495, 190] width 189 height 11
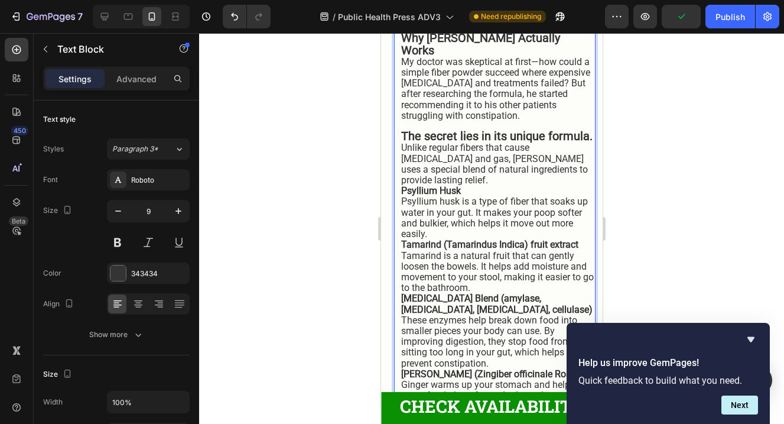
click at [554, 171] on p "Unlike regular fibers that cause [MEDICAL_DATA] and gas, [PERSON_NAME] uses a s…" at bounding box center [497, 164] width 193 height 43
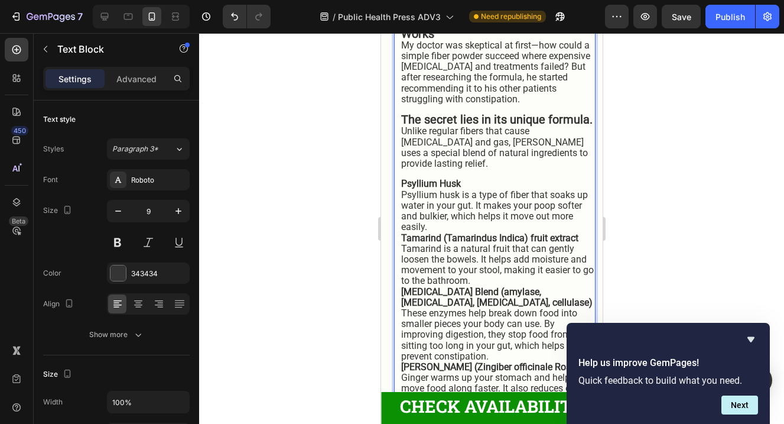
scroll to position [3454, 0]
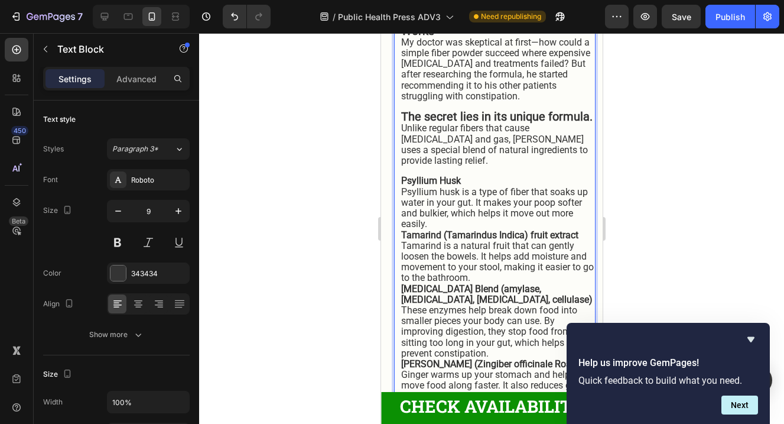
click at [490, 155] on strong "Rich Text Editor. Editing area: main" at bounding box center [489, 160] width 2 height 11
drag, startPoint x: 402, startPoint y: 180, endPoint x: 457, endPoint y: 184, distance: 55.1
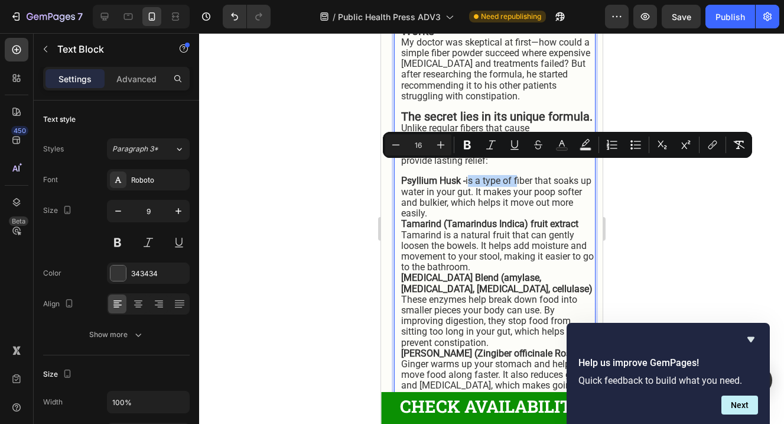
drag, startPoint x: 469, startPoint y: 169, endPoint x: 515, endPoint y: 170, distance: 46.1
click at [515, 175] on span "Psyllium Husk - is a type of fiber that soaks up water in your gut. It makes yo…" at bounding box center [496, 197] width 190 height 44
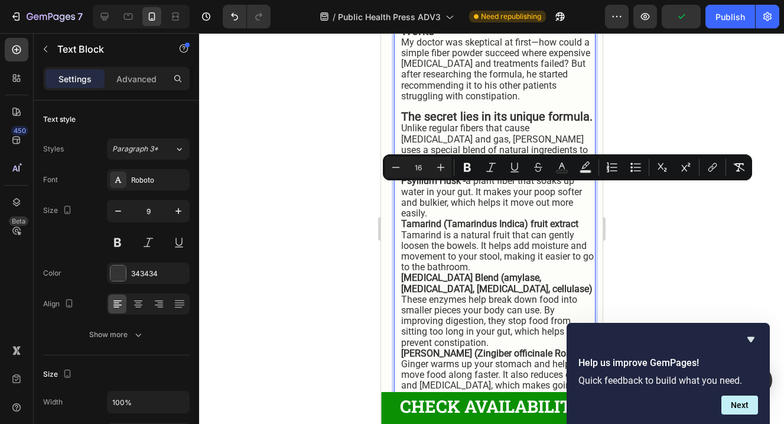
drag, startPoint x: 442, startPoint y: 203, endPoint x: 451, endPoint y: 193, distance: 13.4
click at [451, 193] on p "Psyllium Husk - a plant fiber that soaks up water in your gut. It makes your po…" at bounding box center [497, 197] width 193 height 43
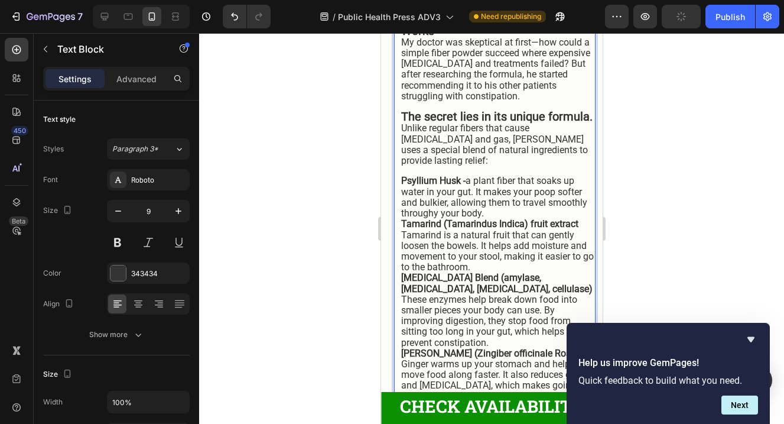
click at [427, 202] on span "Psyllium Husk - a plant fiber that soaks up water in your gut. It makes your po…" at bounding box center [494, 197] width 186 height 44
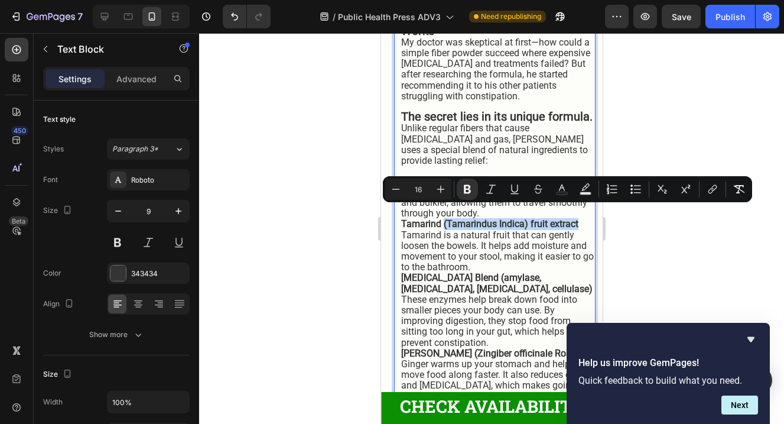
drag, startPoint x: 443, startPoint y: 214, endPoint x: 575, endPoint y: 215, distance: 132.4
click at [575, 218] on strong "Tamarind (Tamarindus Indica) fruit extract" at bounding box center [489, 223] width 177 height 11
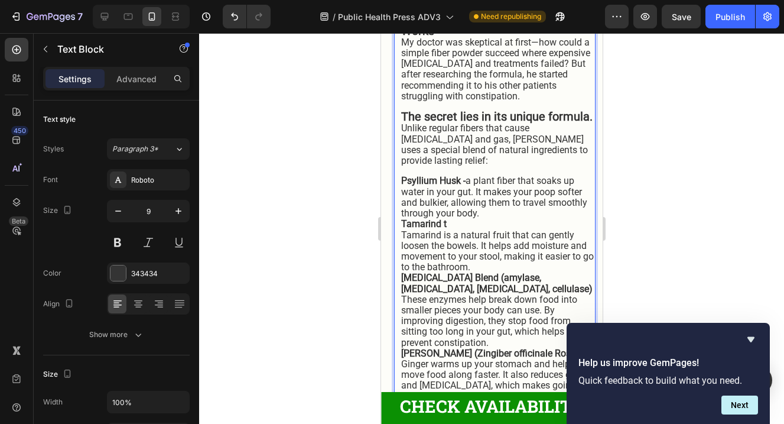
click at [449, 219] on p "Tamarind t Tamarind is a natural fruit that can gently loosen the bowels. It he…" at bounding box center [497, 246] width 193 height 54
click at [403, 229] on span "Tamarind is a natural fruit that can gently loosen the bowels. It helps add moi…" at bounding box center [497, 251] width 193 height 44
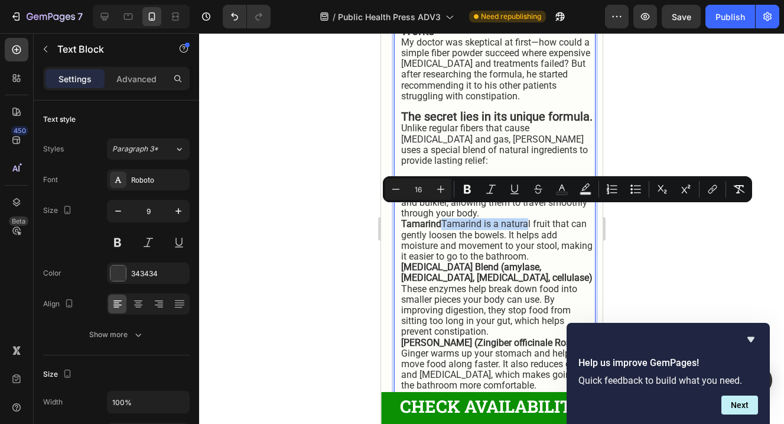
drag, startPoint x: 529, startPoint y: 212, endPoint x: 444, endPoint y: 215, distance: 85.1
click at [444, 218] on span "Tamarind Tamarind is a natural fruit that can gently loosen the bowels. It help…" at bounding box center [496, 240] width 191 height 44
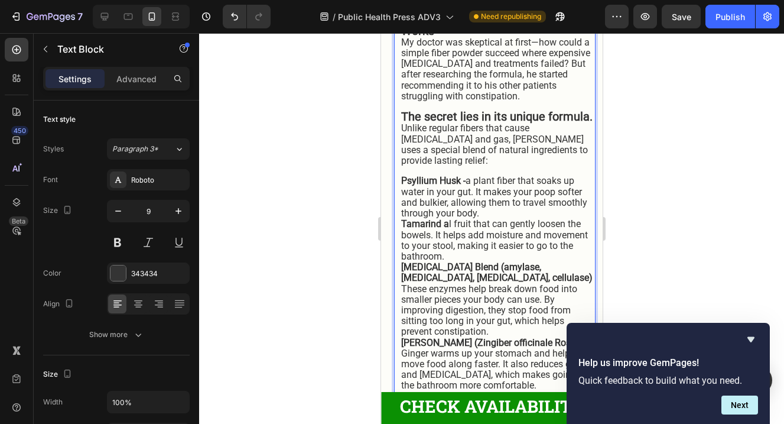
click at [453, 218] on span "Tamarind a l fruit that can gently loosen the bowels. It helps add moisture and…" at bounding box center [494, 240] width 187 height 44
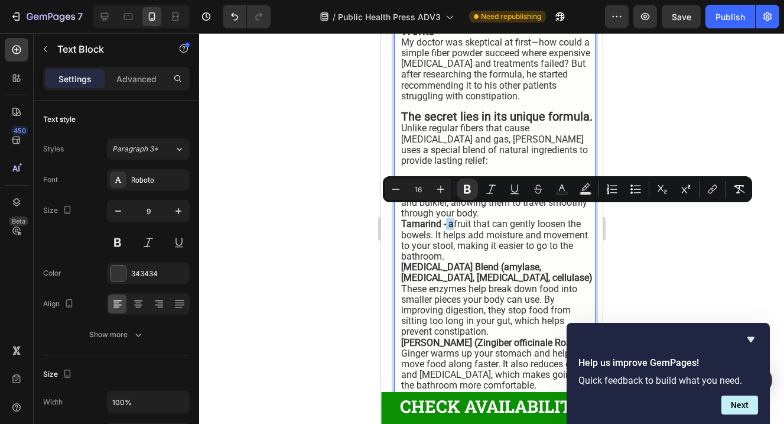
drag, startPoint x: 453, startPoint y: 213, endPoint x: 444, endPoint y: 213, distance: 8.9
click at [444, 218] on span "Tamarind - a fruit that can gently loosen the bowels. It helps add moisture and…" at bounding box center [494, 240] width 187 height 44
click at [463, 191] on icon "Editor contextual toolbar" at bounding box center [468, 189] width 12 height 12
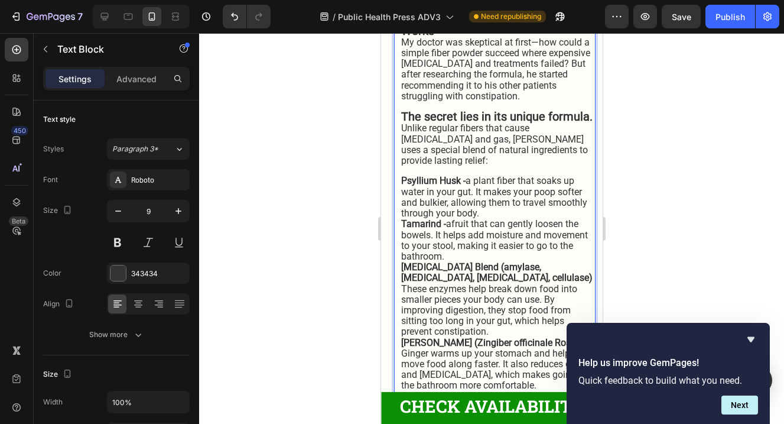
click at [445, 218] on span "Tamarind - afruit that can gently loosen the bowels. It helps add moisture and …" at bounding box center [494, 240] width 187 height 44
click at [444, 218] on strong "Tamarind -" at bounding box center [423, 223] width 45 height 11
click at [446, 218] on span "Tamarind - afruit that can gently loosen the bowels. It helps add moisture and …" at bounding box center [494, 240] width 187 height 44
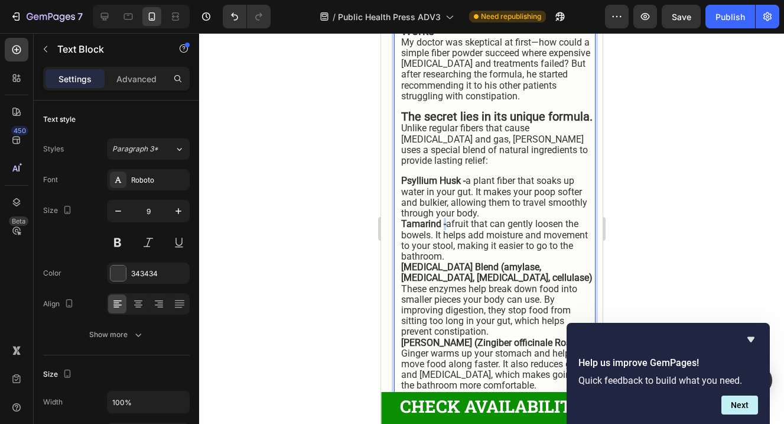
click at [441, 218] on strong "Tamarind -" at bounding box center [423, 223] width 45 height 11
drag, startPoint x: 441, startPoint y: 214, endPoint x: 452, endPoint y: 213, distance: 10.7
click at [452, 218] on span "Tamarind - afruit that can gently loosen the bowels. It helps add moisture and …" at bounding box center [494, 240] width 187 height 44
click at [470, 218] on span "Tamarind - afruit that can gently loosen the bowels. It helps add moisture and …" at bounding box center [494, 240] width 187 height 44
click at [454, 218] on span "Tamarind - afruit that can gently loosen the bowels. It helps add moisture and …" at bounding box center [494, 240] width 187 height 44
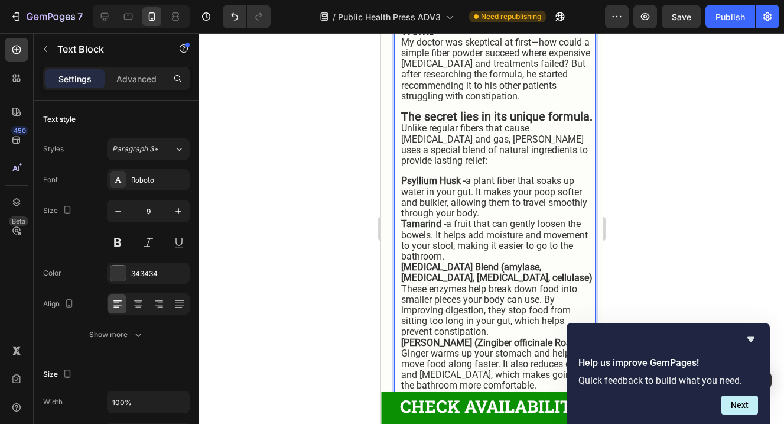
click at [475, 218] on span "Tamarind - a fruit that can gently loosen the bowels. It helps add moisture and…" at bounding box center [494, 240] width 187 height 44
click at [480, 219] on span "Tamarind - a fruit ethat can gently loosen the bowels. It helps add moisture an…" at bounding box center [494, 241] width 187 height 44
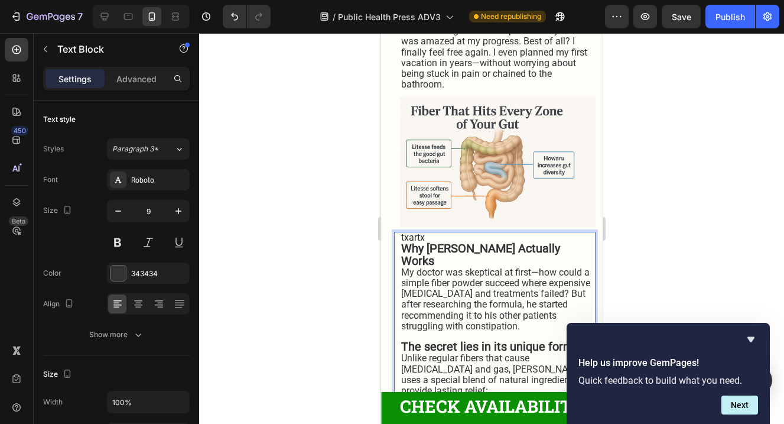
scroll to position [3236, 0]
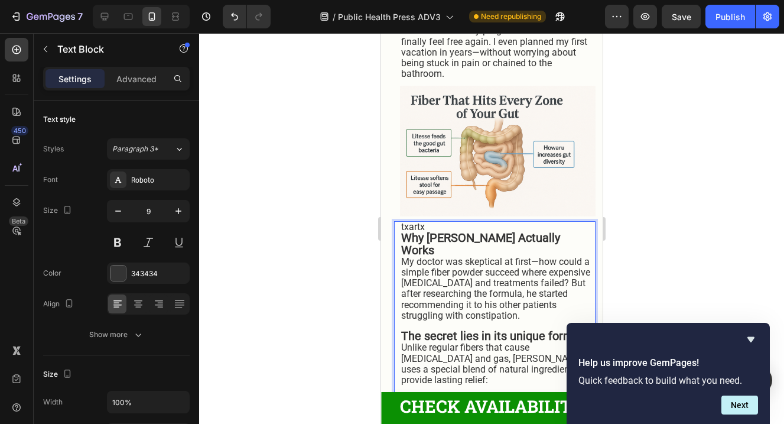
click at [414, 232] on span "txartx" at bounding box center [413, 226] width 24 height 11
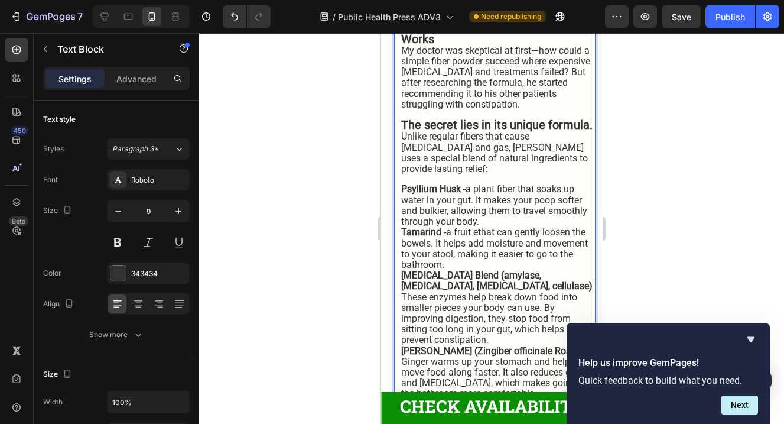
scroll to position [3465, 0]
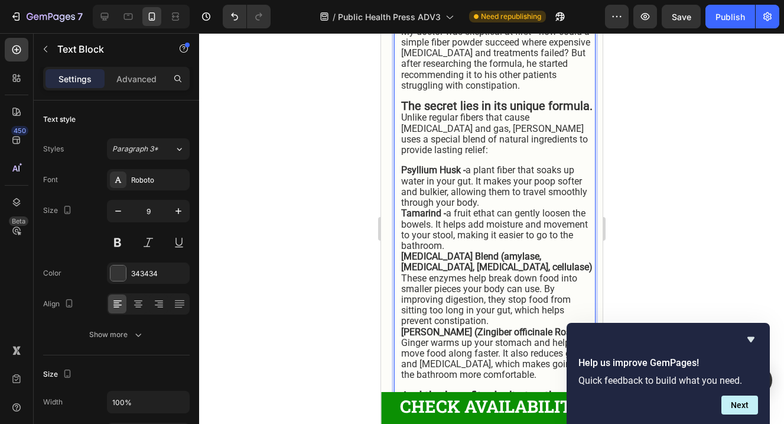
click at [482, 207] on span "Tamarind - a fruit ethat can gently loosen the bowels. It helps add moisture an…" at bounding box center [494, 229] width 187 height 44
click at [480, 207] on span "Tamarind - a fruit ethat can gently loosen the bowels. It helps add moisture an…" at bounding box center [494, 229] width 187 height 44
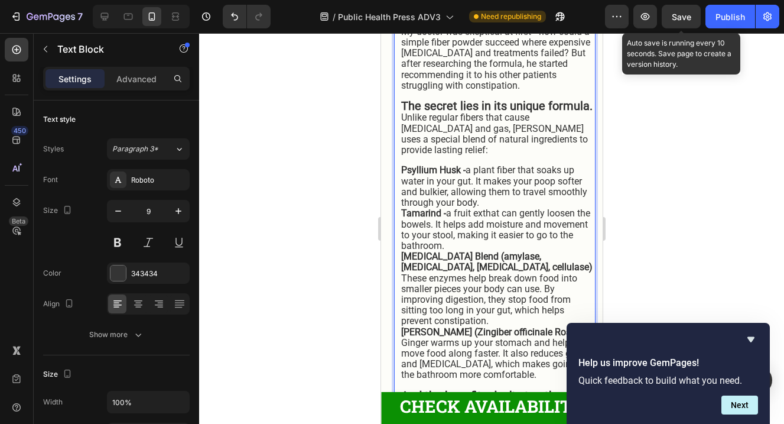
click at [670, 28] on div "7 Version history / Public Health Press ADV3 Need republishing Preview Save Aut…" at bounding box center [392, 17] width 784 height 34
click at [673, 22] on button "Save" at bounding box center [681, 17] width 39 height 24
